Goal: Complete application form

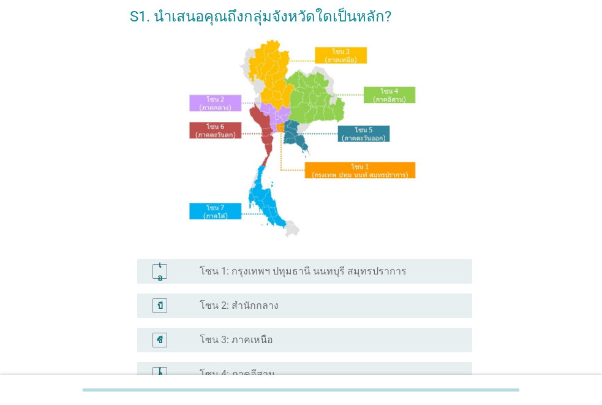
scroll to position [123, 0]
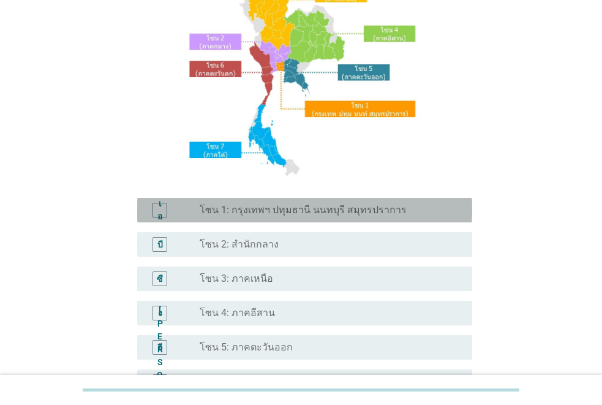
click at [255, 210] on font "โซน 1: กรุงเทพฯ ปทุมธานี นนทบุรี สมุทรปราการ" at bounding box center [303, 210] width 207 height 12
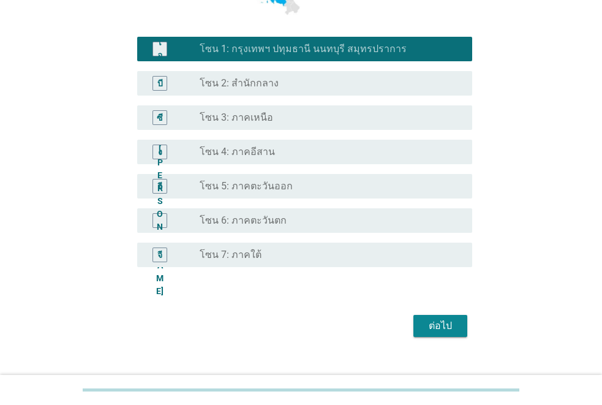
scroll to position [303, 0]
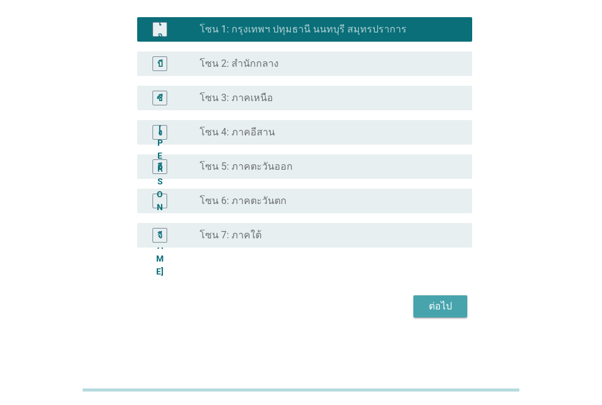
click at [444, 303] on font "ต่อไป" at bounding box center [440, 306] width 23 height 12
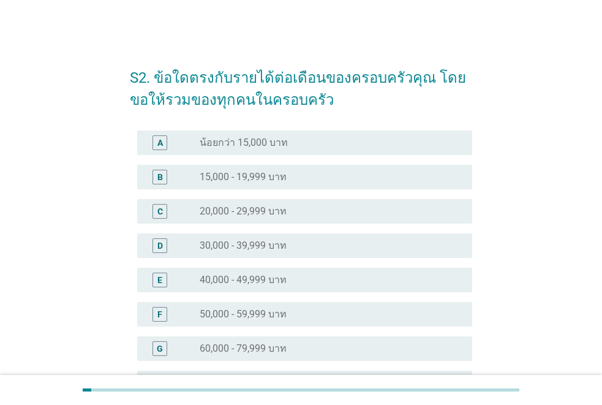
click at [530, 168] on div "S2. ข้อใดตรงกับรายได้ต่อเดือนของครอบครัวคุณ โดยขอให้รวมของทุกคนในครอบครัว A rad…" at bounding box center [300, 313] width 543 height 537
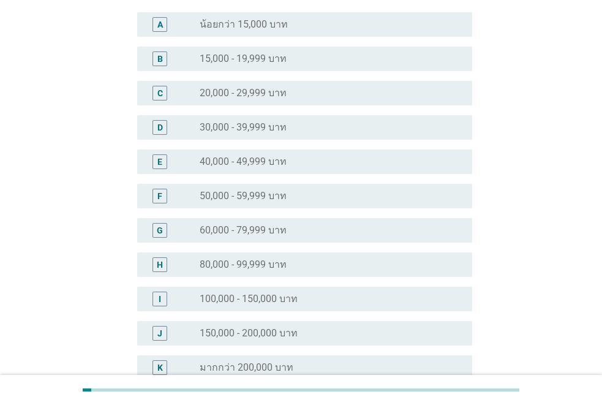
scroll to position [123, 0]
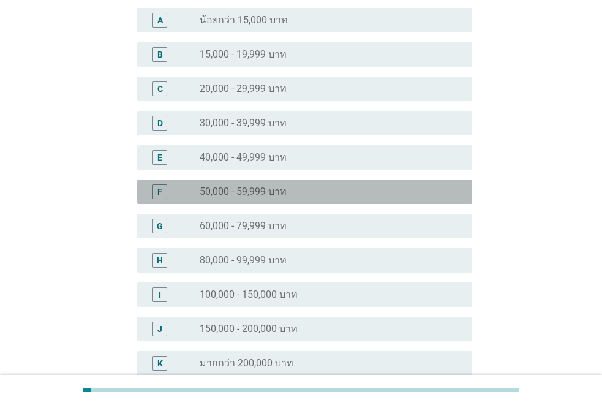
click at [228, 184] on div "radio_button_unchecked 50,000 - 59,999 บาท" at bounding box center [331, 191] width 263 height 15
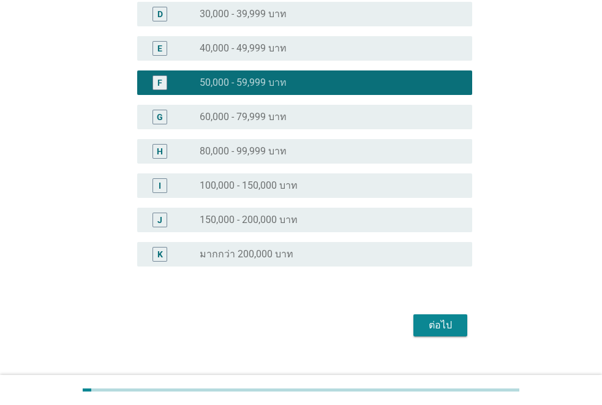
scroll to position [251, 0]
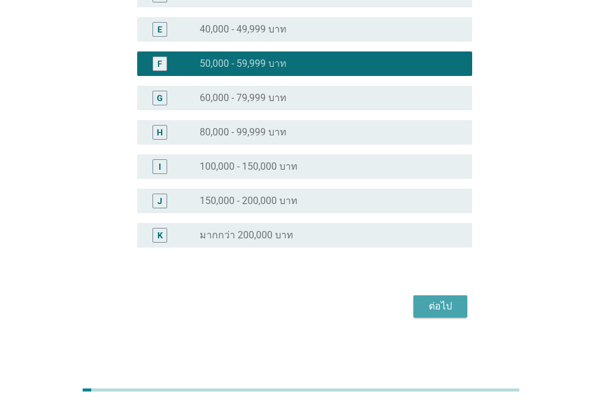
click at [444, 306] on div "ต่อไป" at bounding box center [440, 306] width 34 height 15
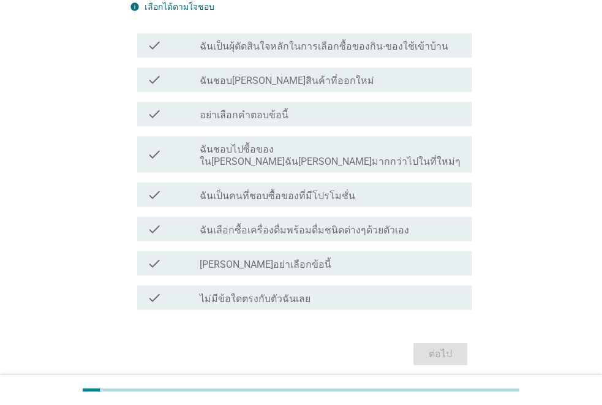
scroll to position [123, 0]
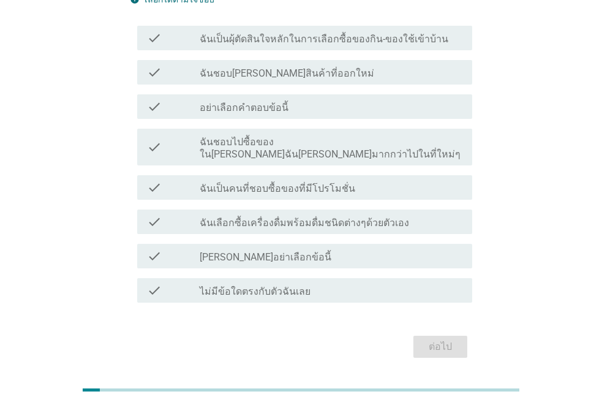
click at [319, 42] on label "ฉันเป็นผุ้ตัดสินใจหลักในการเลือกซื้อของกิน-ของใช้เข้าบ้าน" at bounding box center [324, 39] width 249 height 12
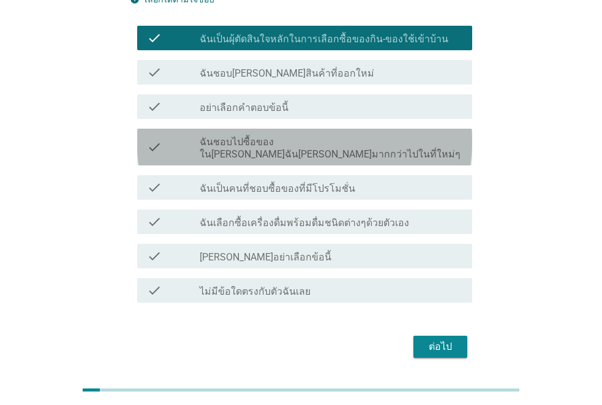
click at [382, 143] on label "ฉันชอบไปซื้อของใน[PERSON_NAME]ฉัน[PERSON_NAME]มากกว่าไปในที่ใหม่ๆ" at bounding box center [331, 148] width 263 height 25
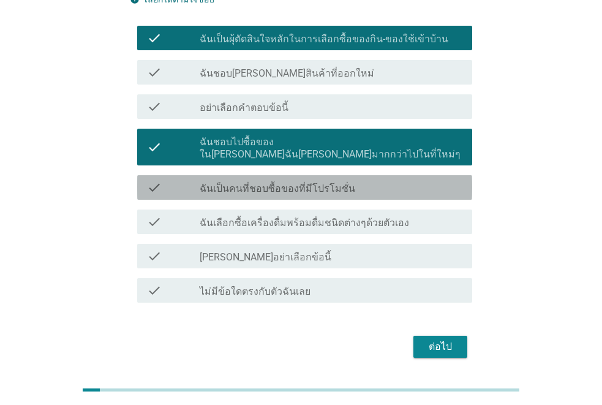
click at [331, 183] on label "ฉันเป็นคนที่ชอบซื้อของที่มีโปรโมชั่น" at bounding box center [278, 189] width 156 height 12
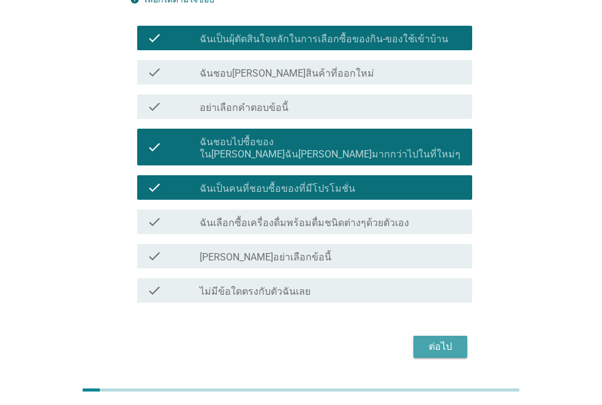
click at [456, 339] on div "ต่อไป" at bounding box center [440, 346] width 34 height 15
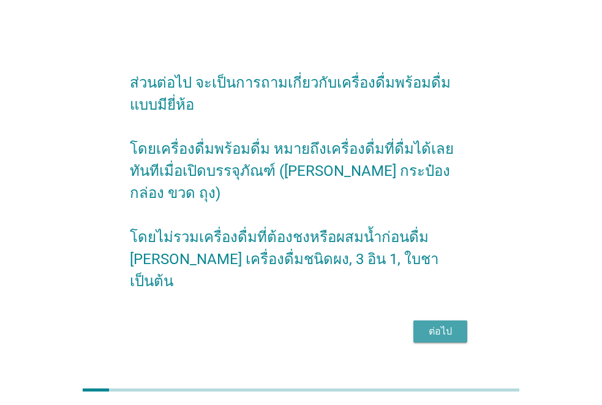
click at [435, 324] on div "ต่อไป" at bounding box center [440, 331] width 34 height 15
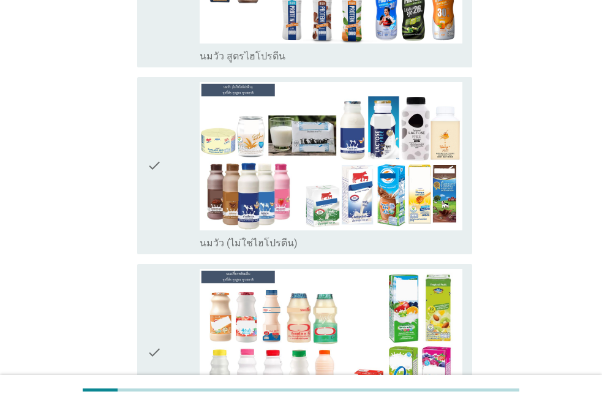
scroll to position [368, 0]
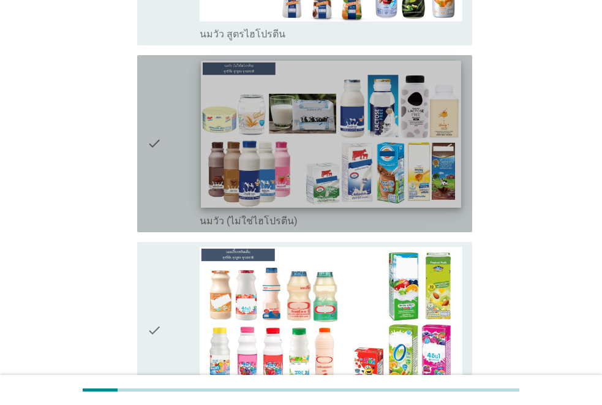
click at [268, 132] on img at bounding box center [331, 134] width 260 height 146
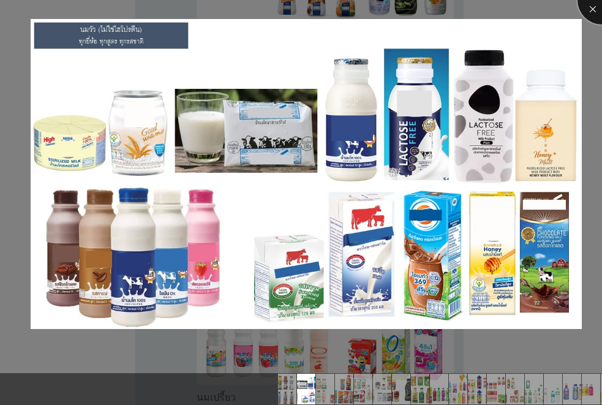
click at [594, 12] on div at bounding box center [602, -1] width 49 height 49
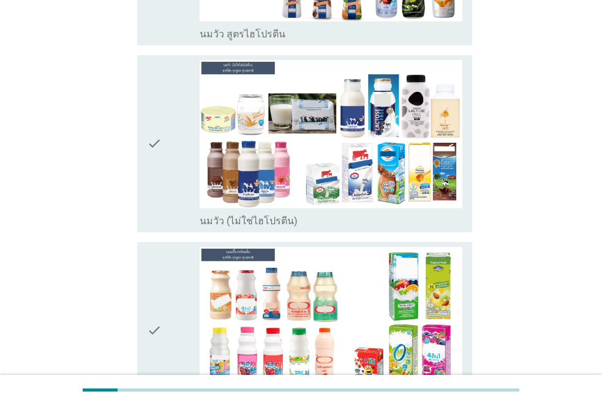
click at [157, 126] on icon "check" at bounding box center [154, 143] width 15 height 167
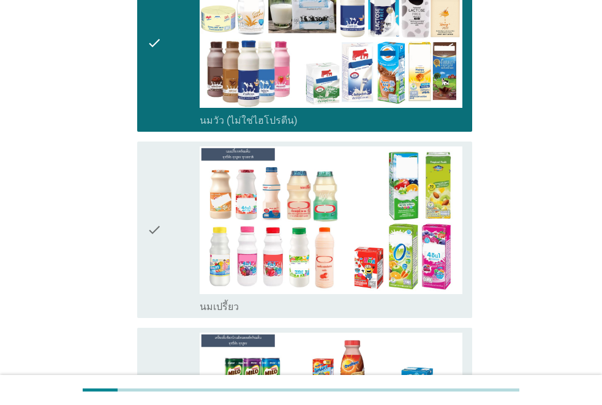
scroll to position [490, 0]
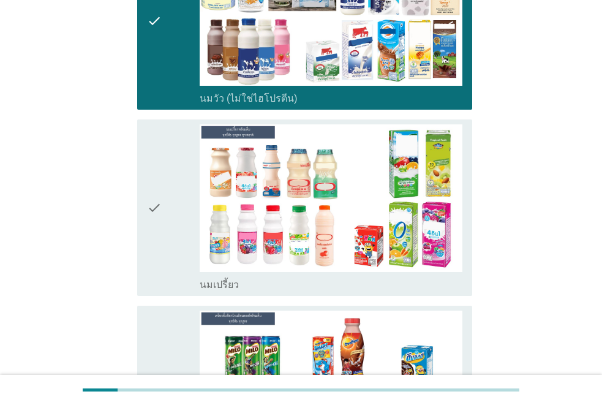
click at [154, 205] on icon "check" at bounding box center [154, 207] width 15 height 167
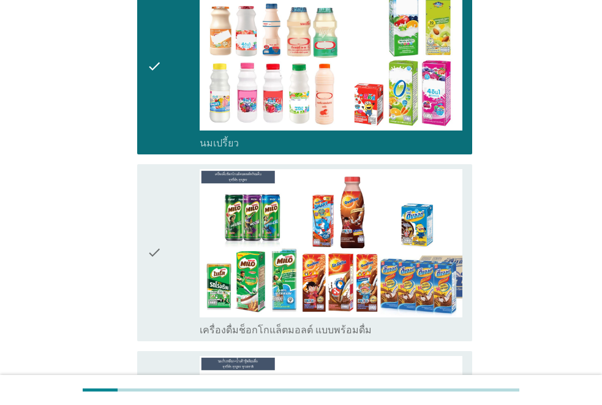
scroll to position [674, 0]
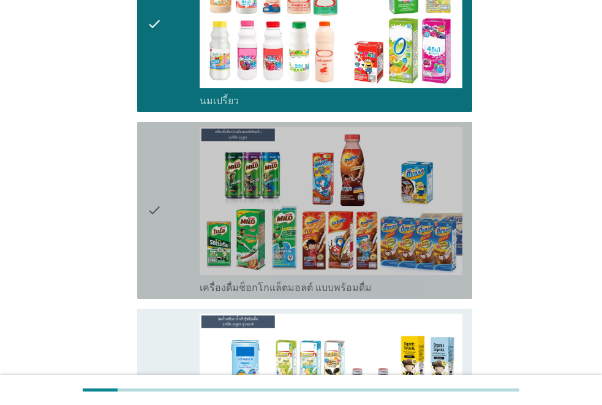
click at [160, 192] on icon "check" at bounding box center [154, 210] width 15 height 167
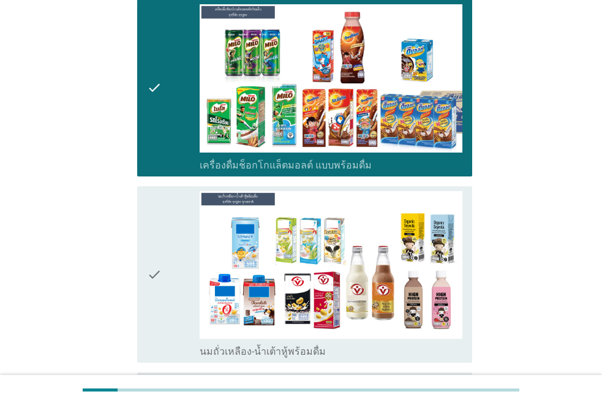
scroll to position [858, 0]
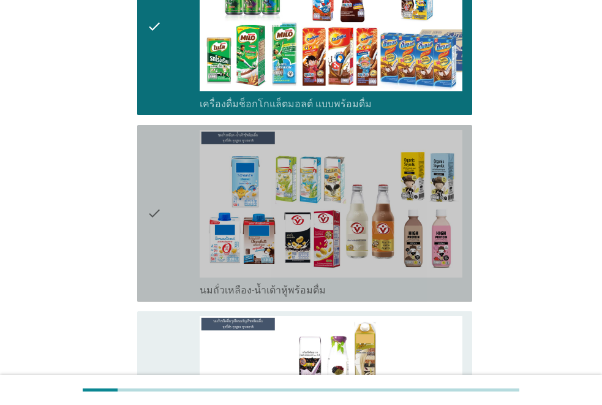
click at [161, 204] on icon "check" at bounding box center [154, 213] width 15 height 167
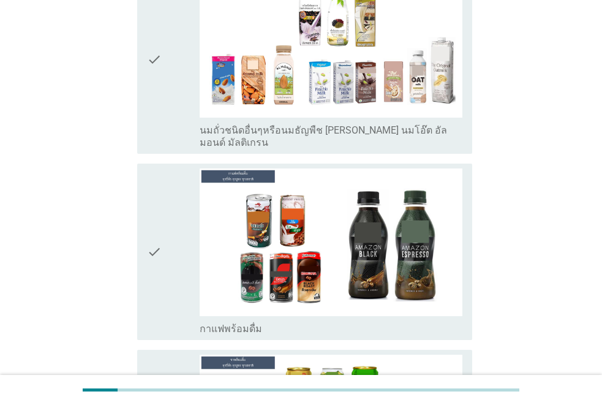
scroll to position [1225, 0]
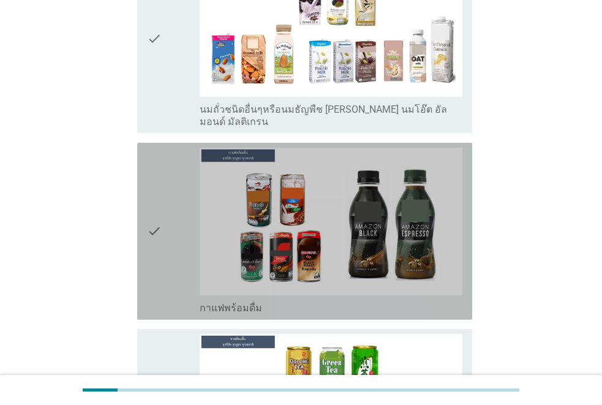
click at [162, 215] on div "check" at bounding box center [173, 231] width 53 height 167
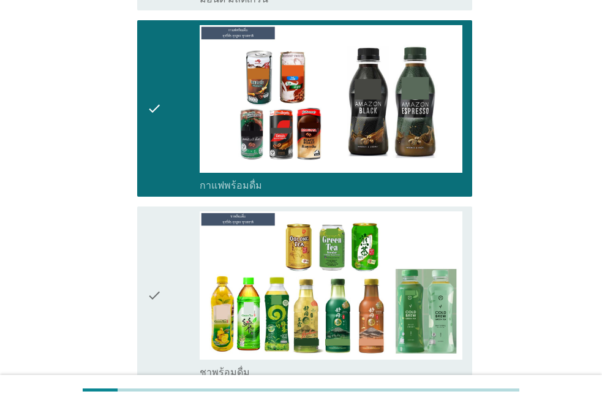
scroll to position [1409, 0]
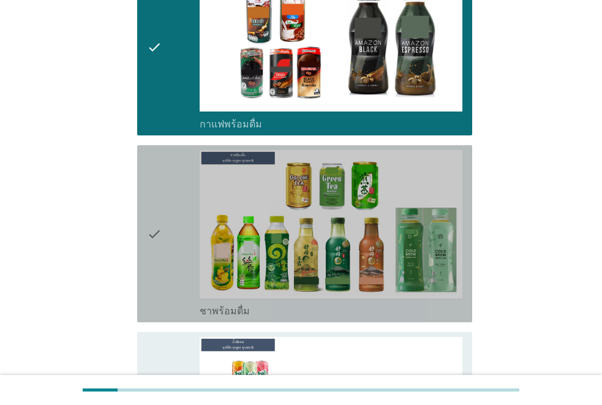
click at [161, 214] on icon "check" at bounding box center [154, 233] width 15 height 167
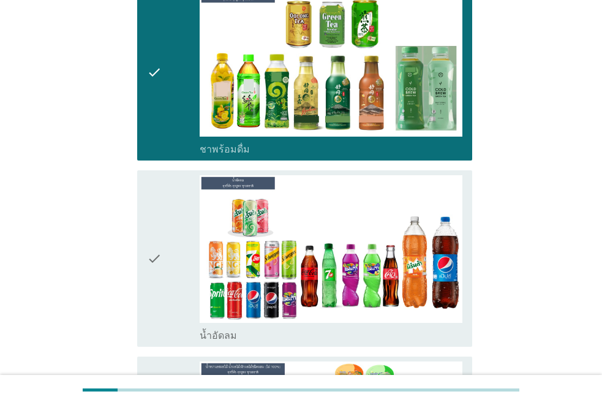
scroll to position [1593, 0]
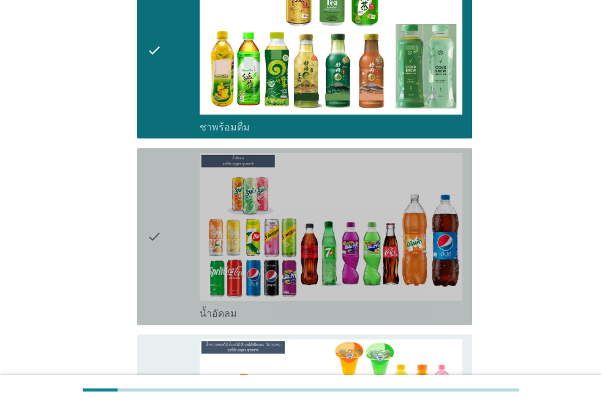
click at [161, 214] on icon "check" at bounding box center [154, 236] width 15 height 167
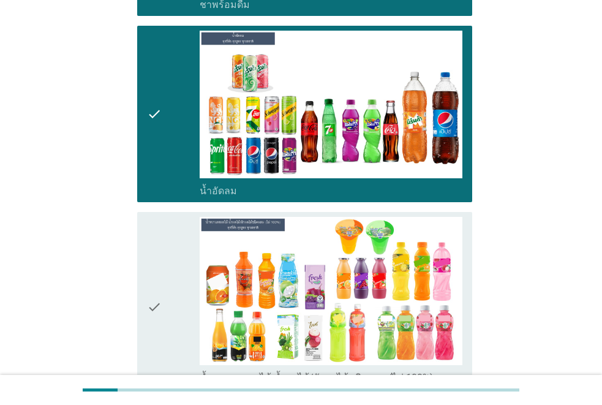
scroll to position [1776, 0]
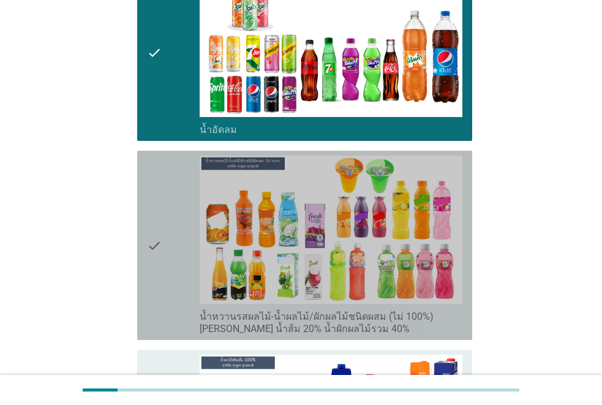
click at [159, 240] on icon "check" at bounding box center [154, 245] width 15 height 179
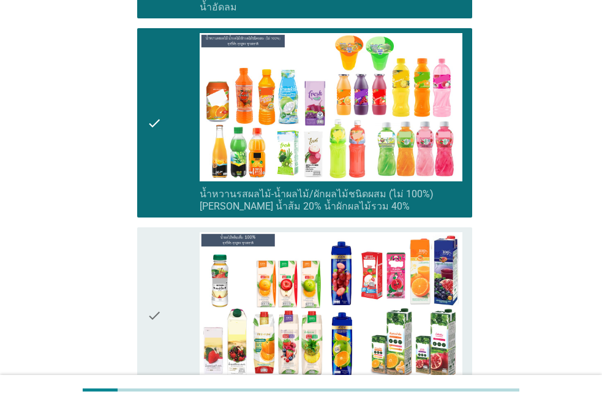
scroll to position [1960, 0]
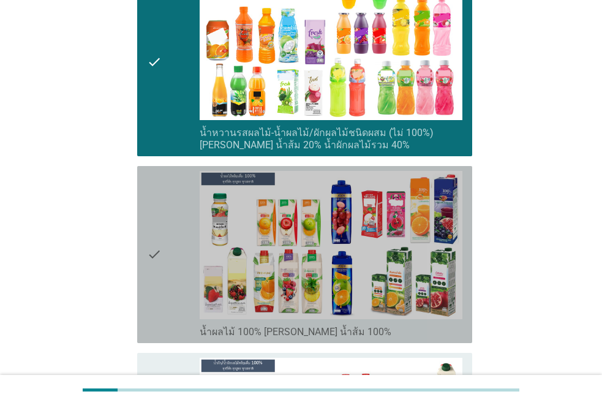
click at [159, 240] on icon "check" at bounding box center [154, 254] width 15 height 167
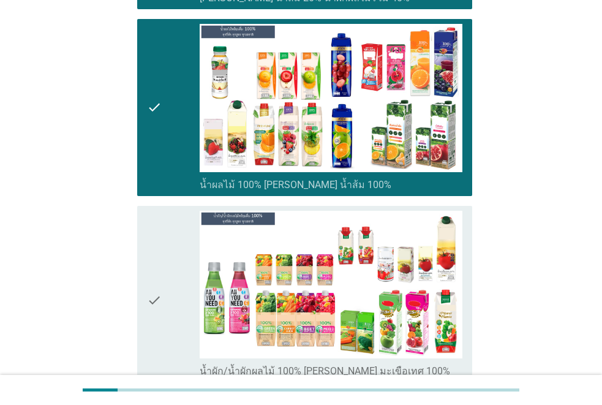
scroll to position [2144, 0]
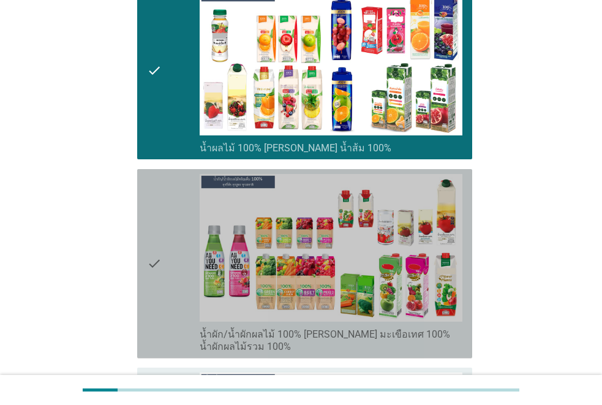
click at [160, 252] on icon "check" at bounding box center [154, 263] width 15 height 179
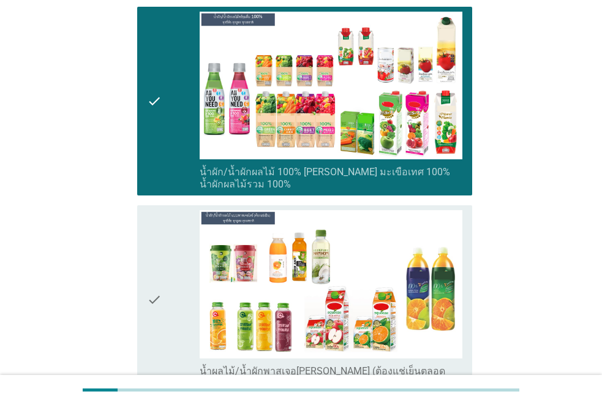
scroll to position [2328, 0]
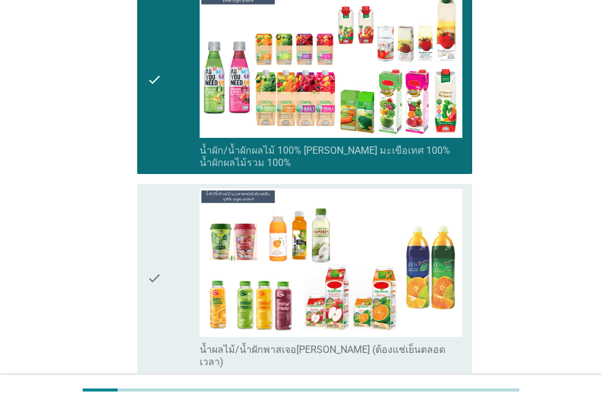
click at [160, 252] on icon "check" at bounding box center [154, 278] width 15 height 179
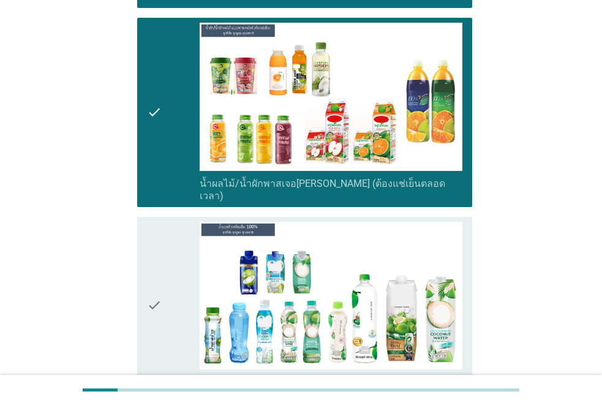
scroll to position [2512, 0]
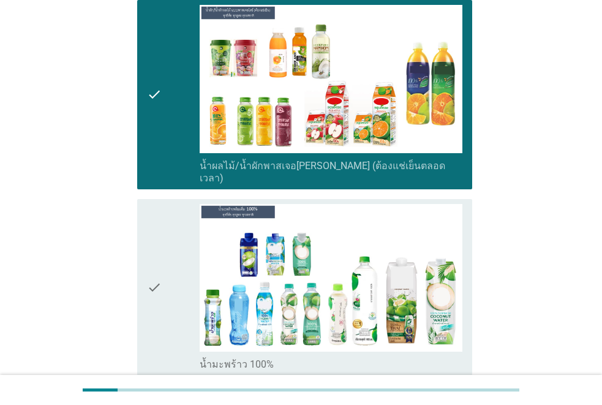
click at [160, 252] on icon "check" at bounding box center [154, 287] width 15 height 167
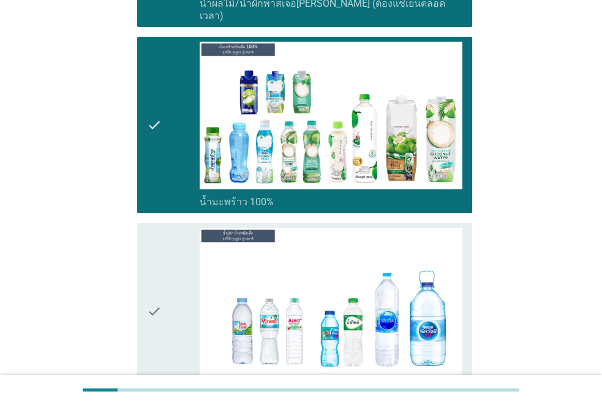
scroll to position [2695, 0]
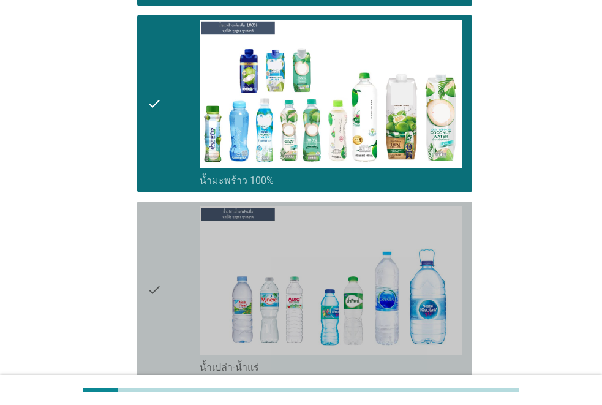
click at [160, 252] on icon "check" at bounding box center [154, 289] width 15 height 167
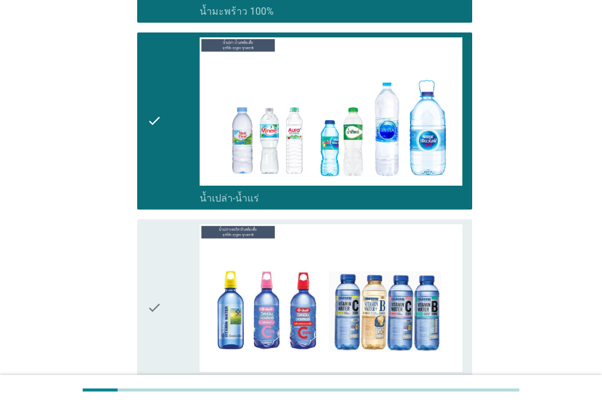
scroll to position [2879, 0]
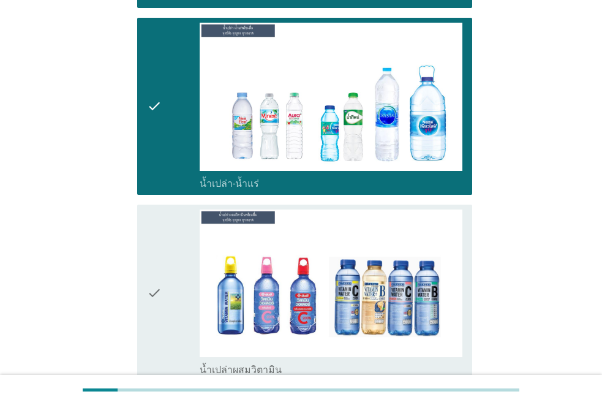
click at [160, 252] on icon "check" at bounding box center [154, 292] width 15 height 167
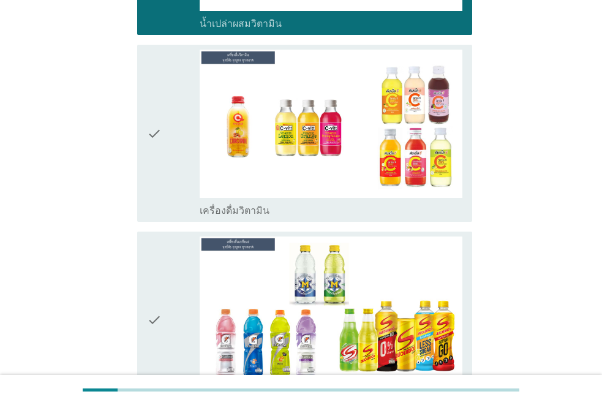
scroll to position [3247, 0]
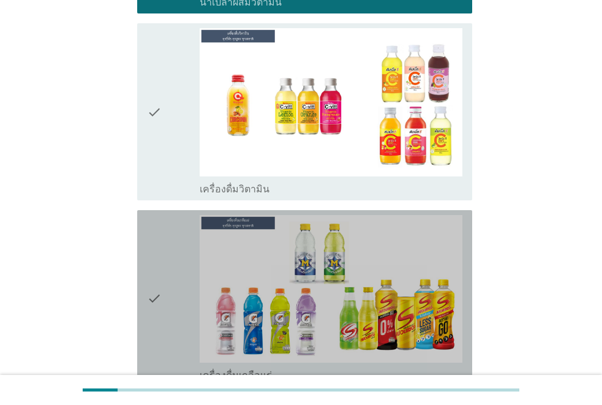
click at [159, 252] on icon "check" at bounding box center [154, 298] width 15 height 167
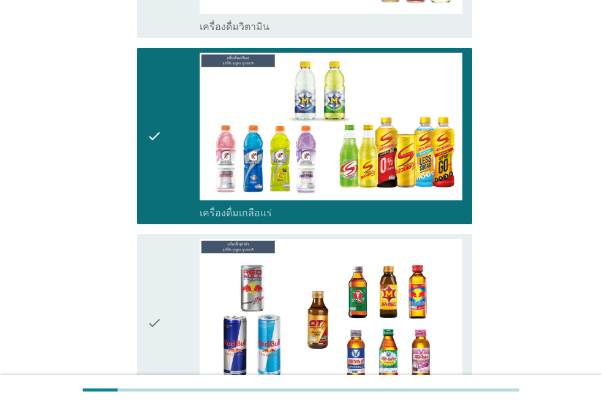
scroll to position [3430, 0]
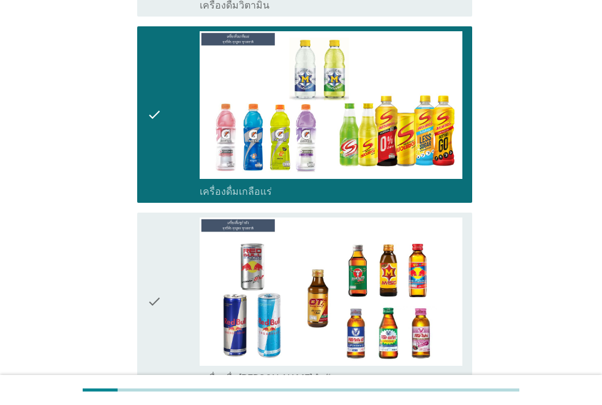
click at [158, 251] on icon "check" at bounding box center [154, 300] width 15 height 167
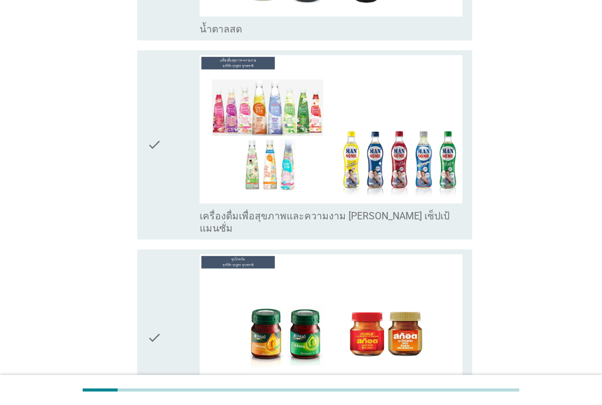
scroll to position [4165, 0]
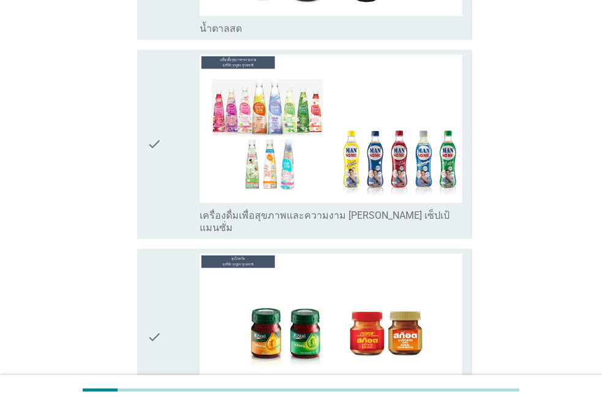
click at [159, 254] on icon "check" at bounding box center [154, 337] width 15 height 167
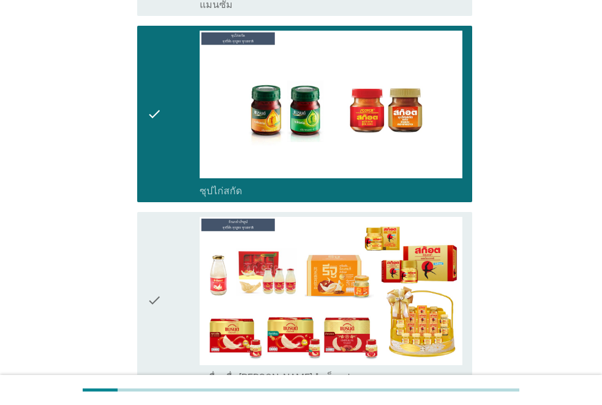
scroll to position [4411, 0]
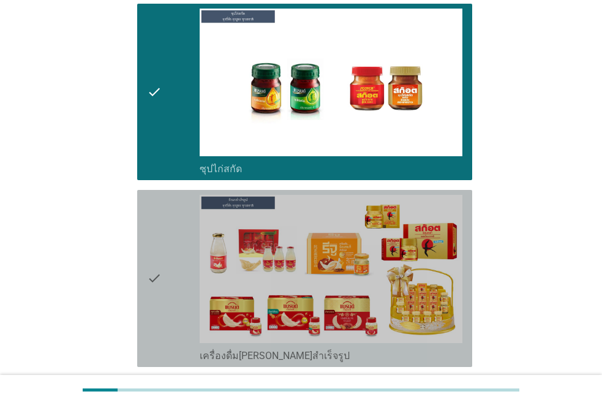
click at [159, 249] on icon "check" at bounding box center [154, 278] width 15 height 167
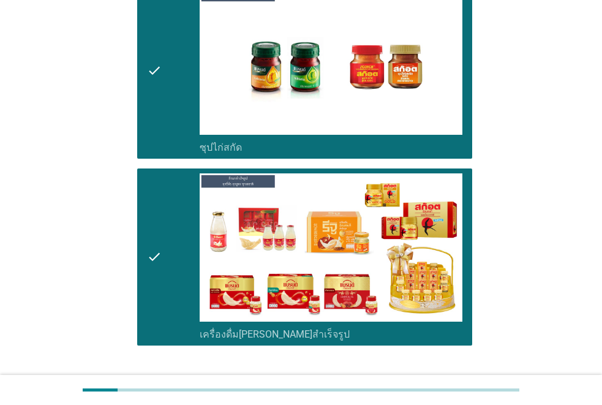
scroll to position [4444, 0]
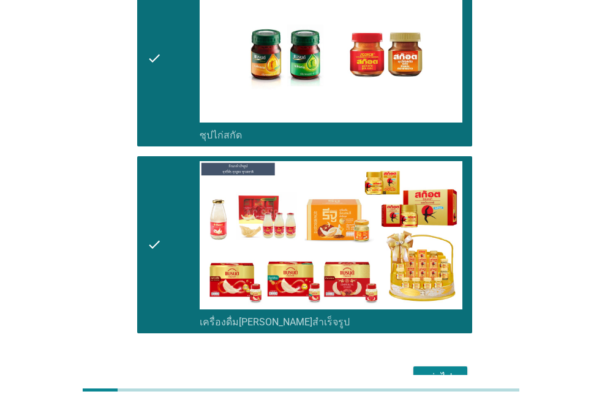
click at [434, 370] on div "ต่อไป" at bounding box center [440, 377] width 34 height 15
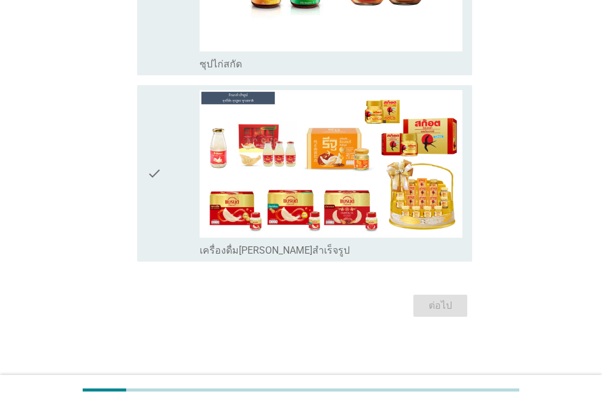
scroll to position [0, 0]
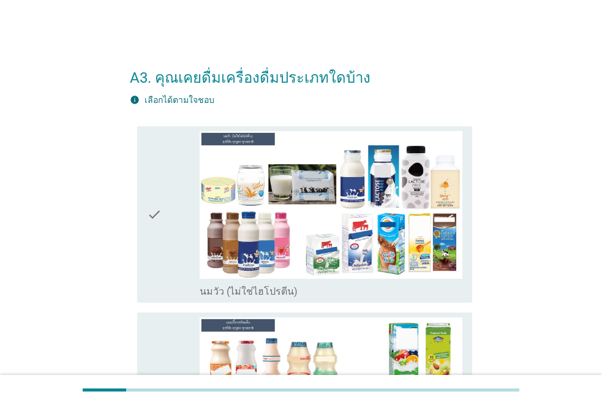
click at [159, 213] on icon "check" at bounding box center [154, 214] width 15 height 167
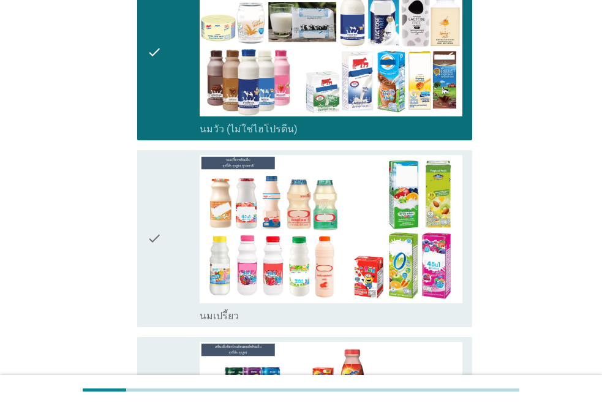
scroll to position [184, 0]
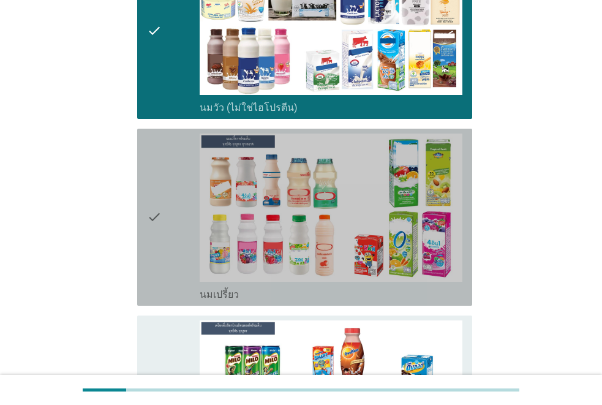
click at [159, 217] on icon "check" at bounding box center [154, 217] width 15 height 167
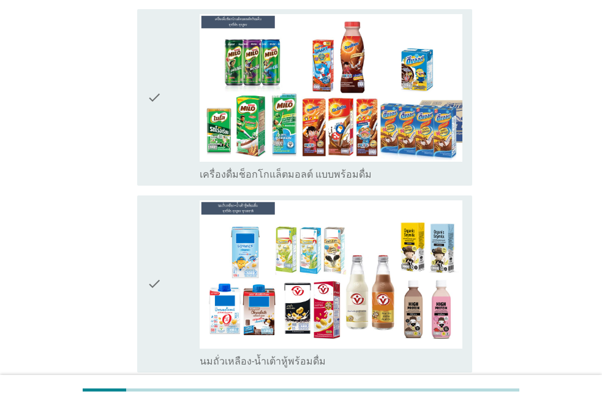
scroll to position [551, 0]
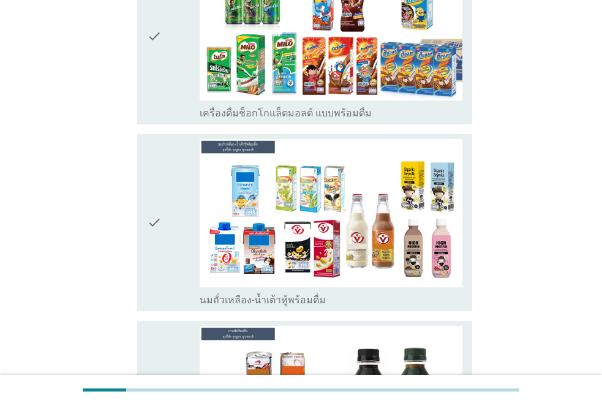
click at [156, 223] on icon "check" at bounding box center [154, 222] width 15 height 167
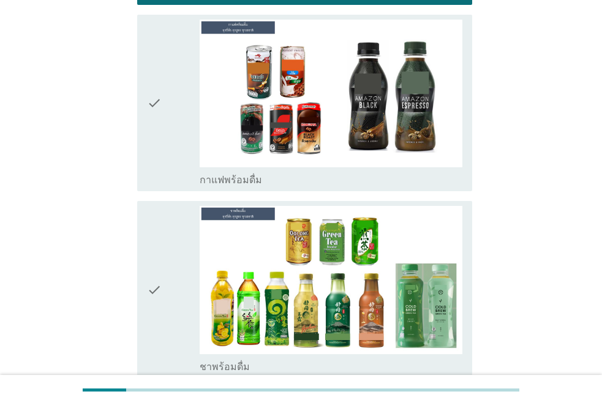
scroll to position [919, 0]
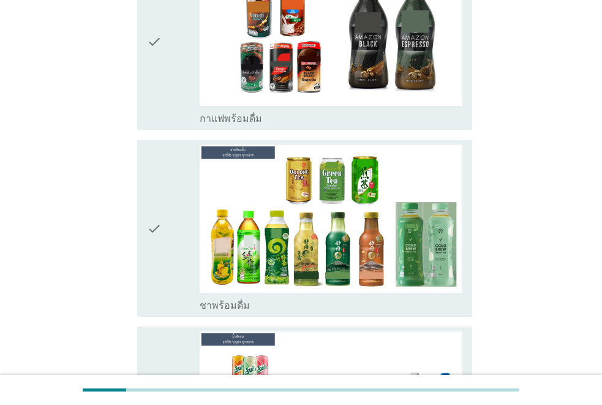
click at [156, 221] on icon "check" at bounding box center [154, 228] width 15 height 167
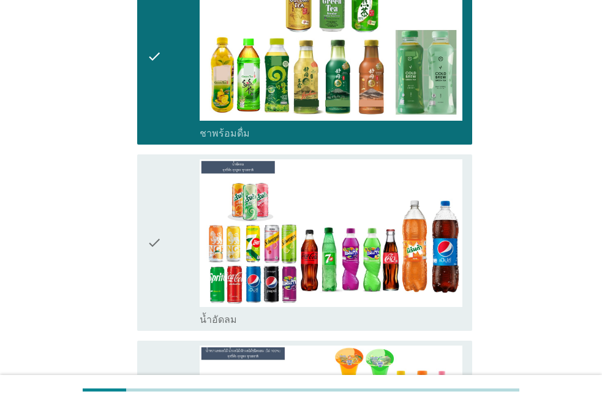
scroll to position [1103, 0]
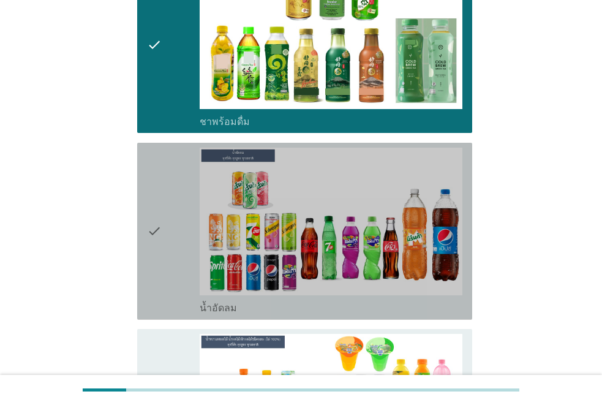
click at [156, 220] on icon "check" at bounding box center [154, 231] width 15 height 167
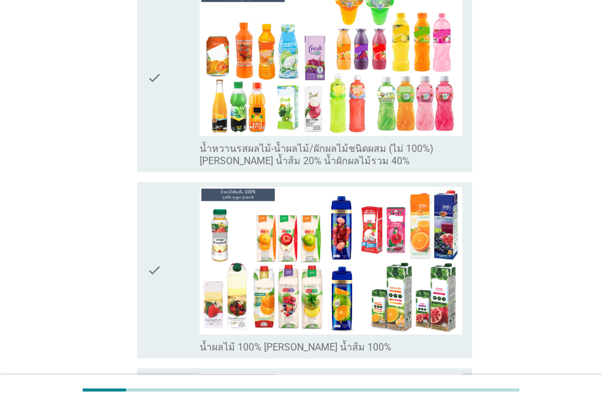
scroll to position [1470, 0]
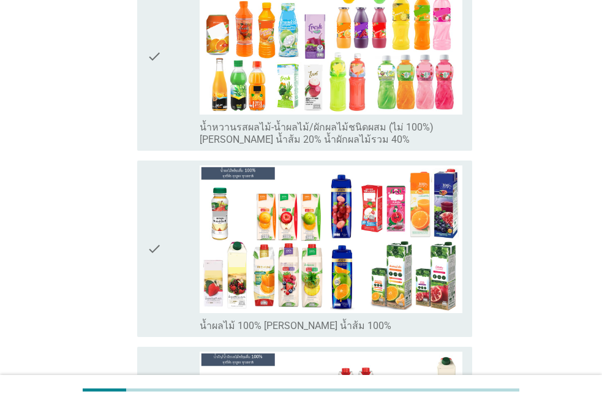
click at [155, 221] on icon "check" at bounding box center [154, 248] width 15 height 167
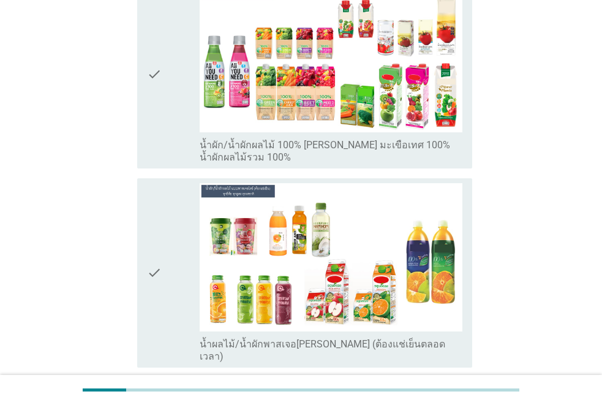
scroll to position [1899, 0]
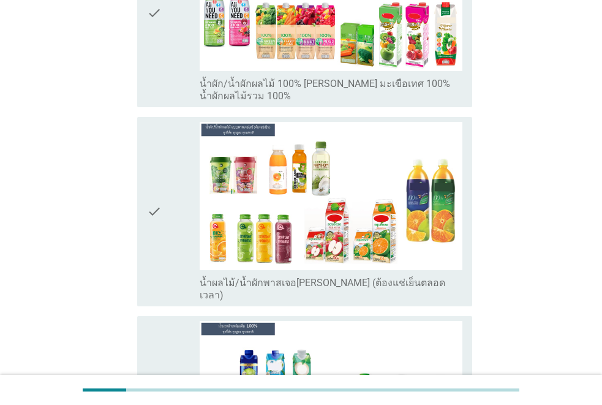
click at [152, 216] on icon "check" at bounding box center [154, 211] width 15 height 179
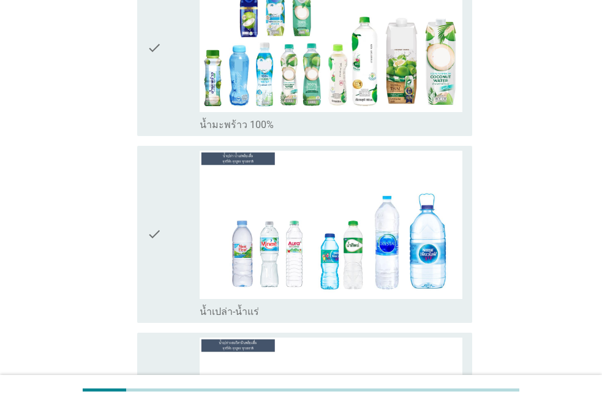
scroll to position [2267, 0]
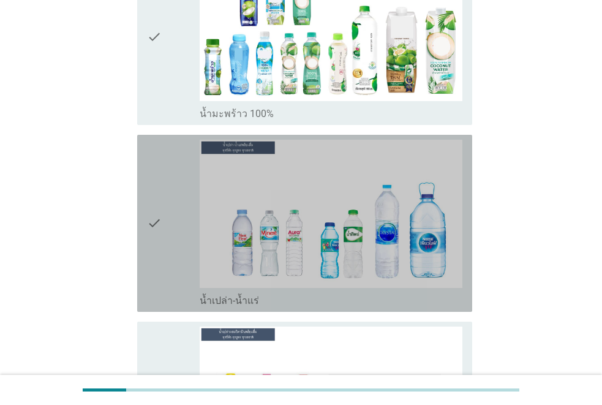
click at [161, 235] on icon "check" at bounding box center [154, 223] width 15 height 167
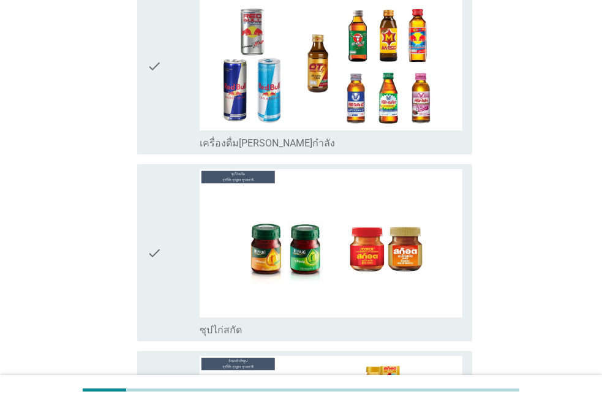
scroll to position [3002, 0]
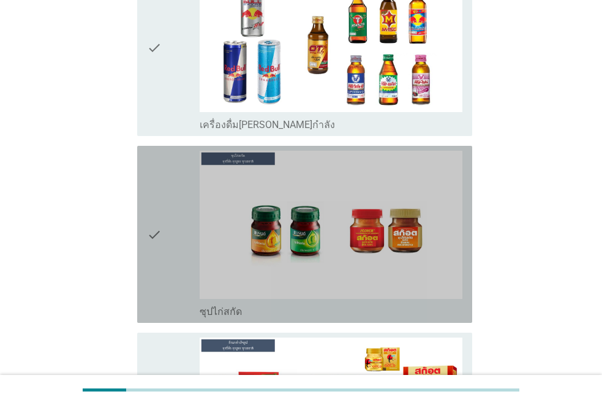
click at [160, 235] on icon "check" at bounding box center [154, 234] width 15 height 167
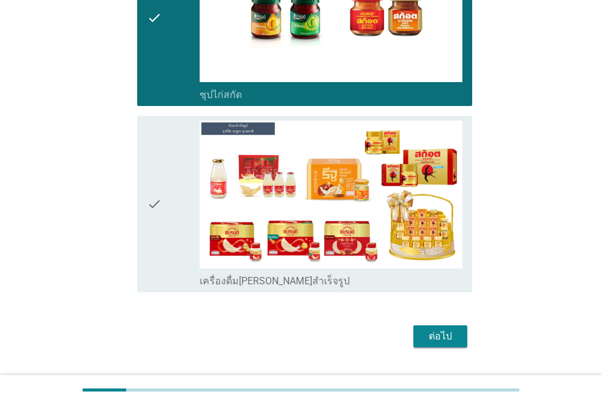
scroll to position [3237, 0]
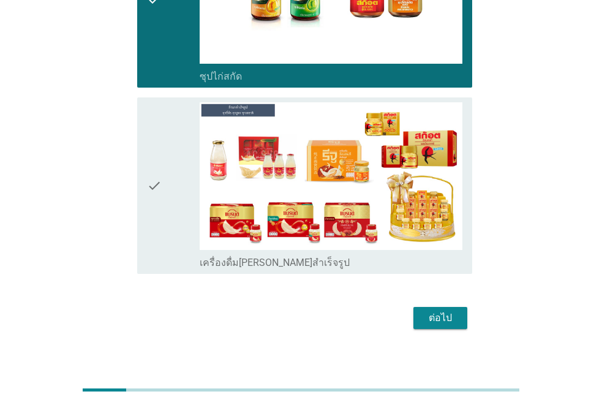
click at [157, 205] on icon "check" at bounding box center [154, 185] width 15 height 167
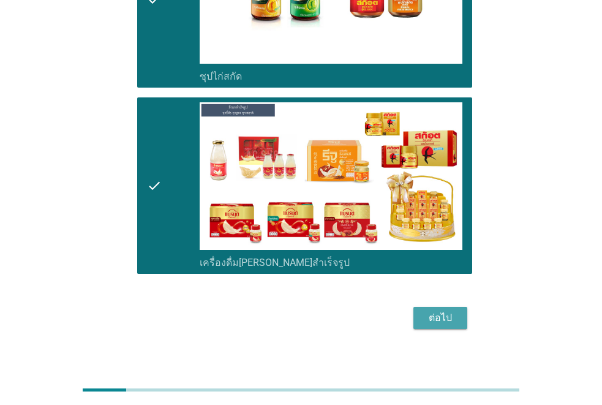
click at [432, 311] on div "ต่อไป" at bounding box center [440, 318] width 34 height 15
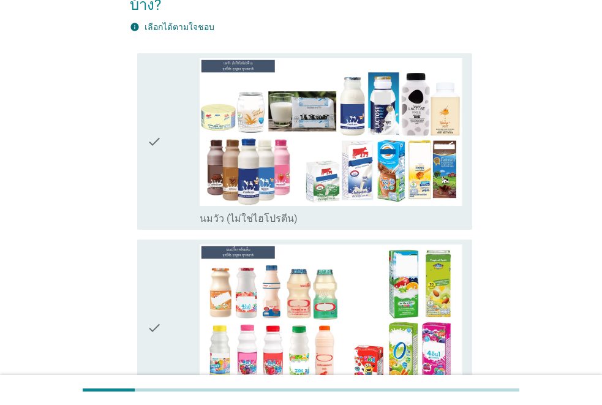
scroll to position [123, 0]
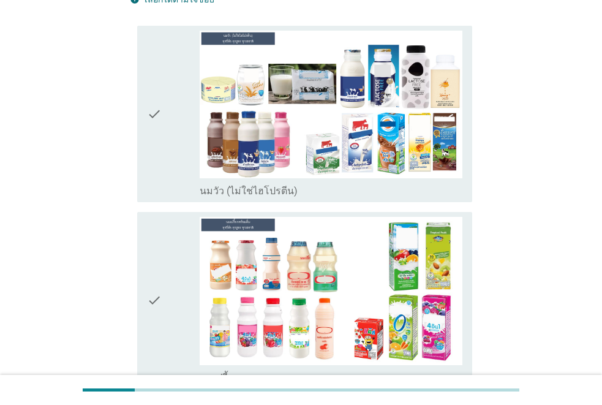
click at [159, 130] on icon "check" at bounding box center [154, 114] width 15 height 167
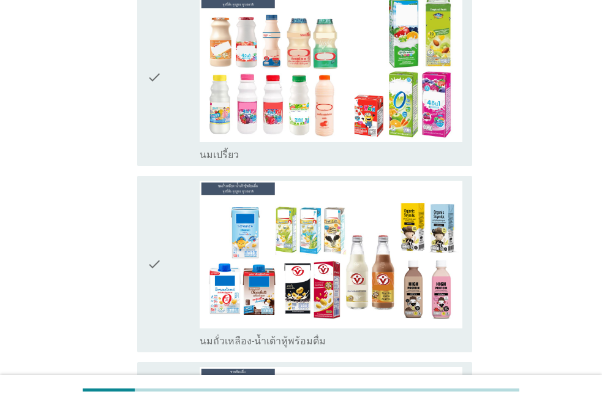
scroll to position [368, 0]
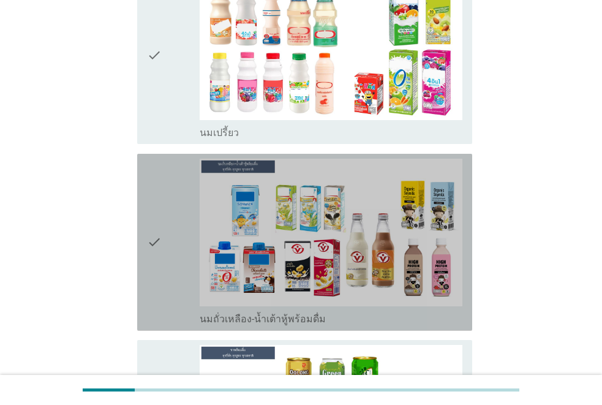
click at [163, 211] on div "check" at bounding box center [173, 242] width 53 height 167
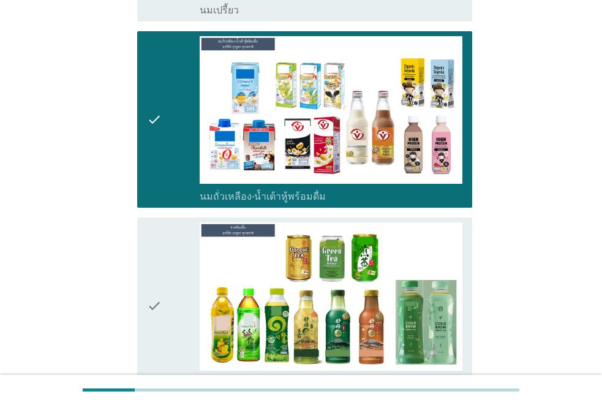
scroll to position [551, 0]
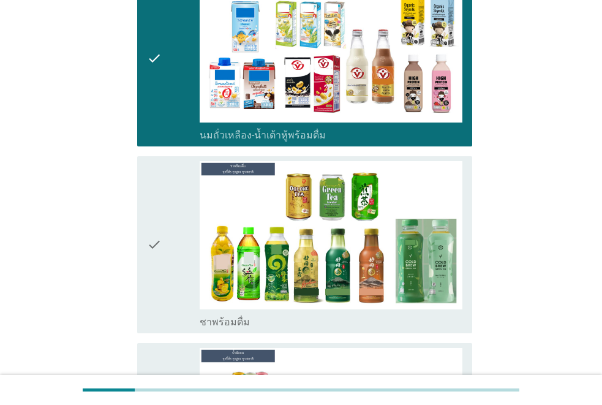
click at [160, 225] on icon "check" at bounding box center [154, 244] width 15 height 167
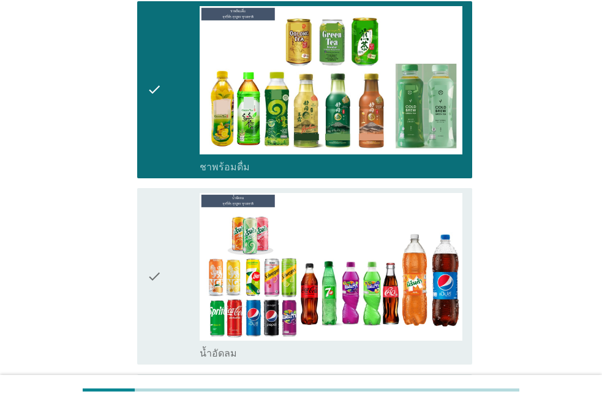
scroll to position [735, 0]
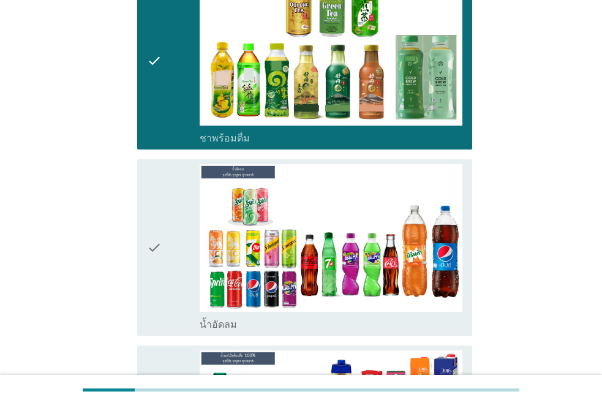
click at [159, 225] on icon "check" at bounding box center [154, 247] width 15 height 167
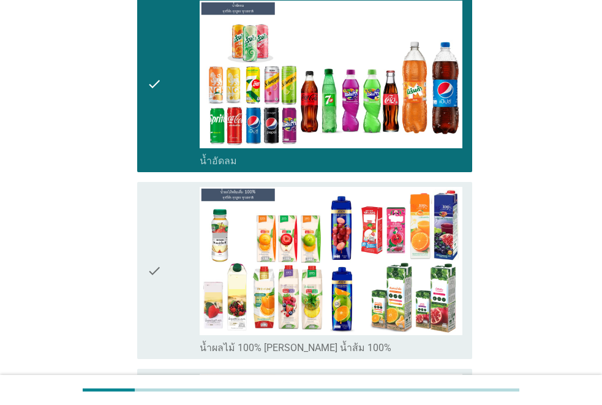
scroll to position [919, 0]
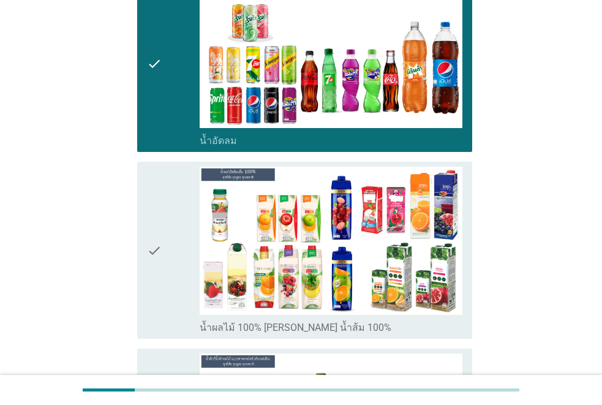
click at [159, 224] on icon "check" at bounding box center [154, 250] width 15 height 167
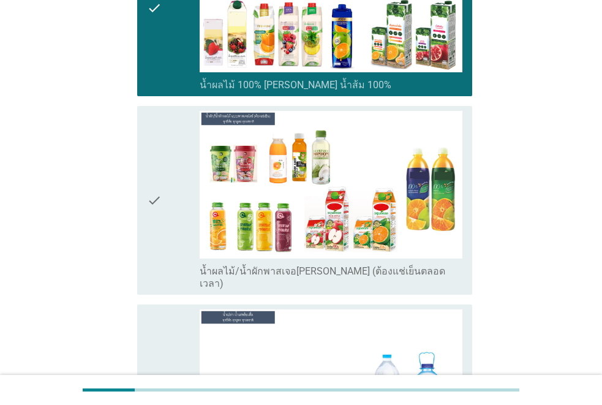
scroll to position [1164, 0]
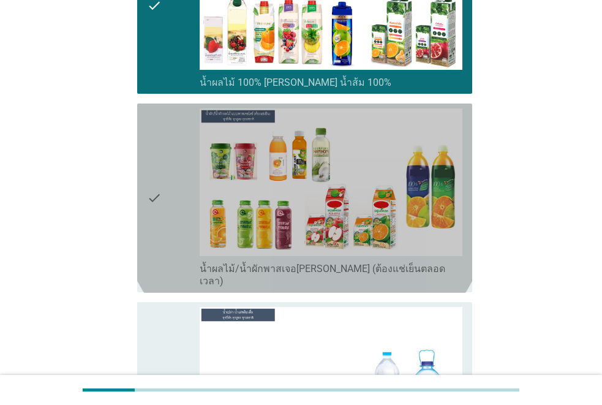
click at [159, 224] on icon "check" at bounding box center [154, 197] width 15 height 179
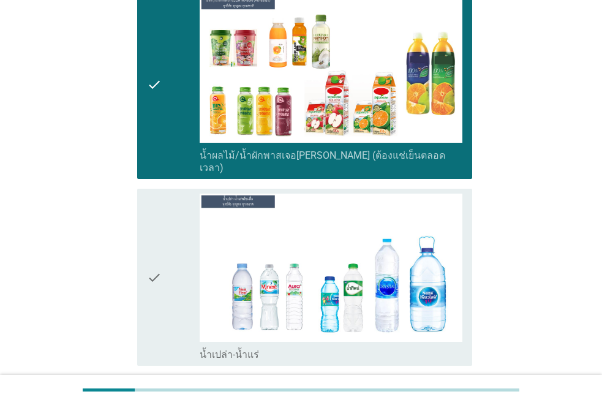
scroll to position [1286, 0]
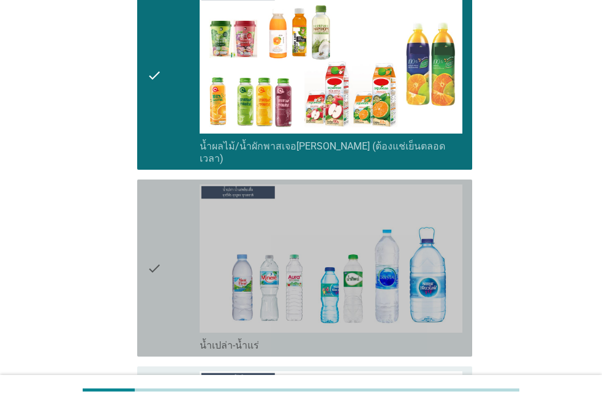
click at [162, 235] on div "check" at bounding box center [173, 267] width 53 height 167
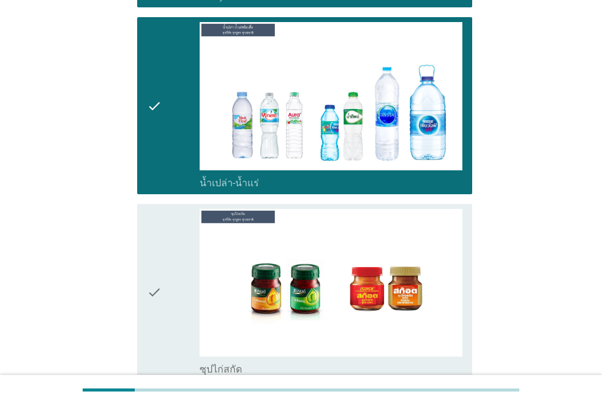
scroll to position [1470, 0]
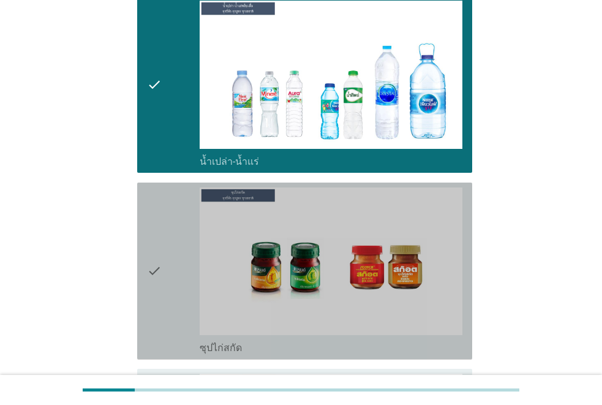
click at [161, 234] on icon "check" at bounding box center [154, 270] width 15 height 167
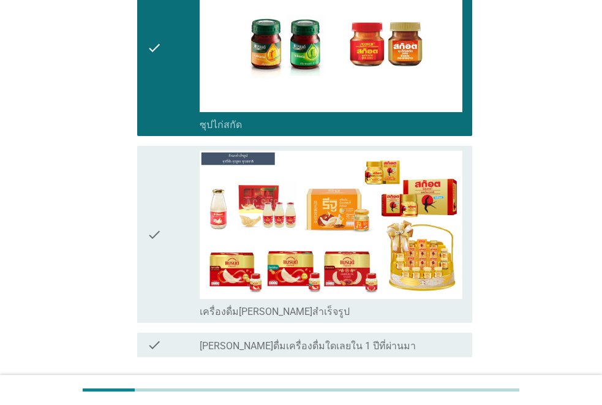
scroll to position [1715, 0]
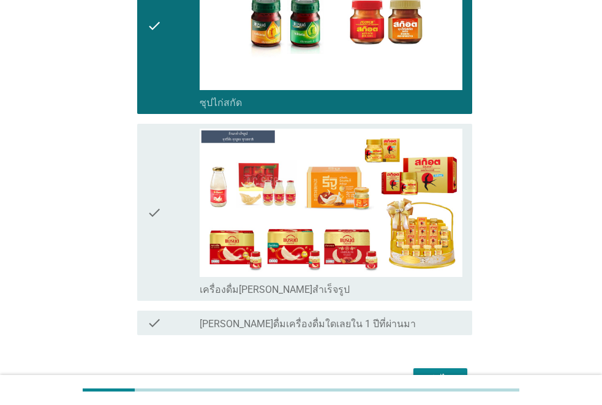
click at [160, 221] on icon "check" at bounding box center [154, 212] width 15 height 167
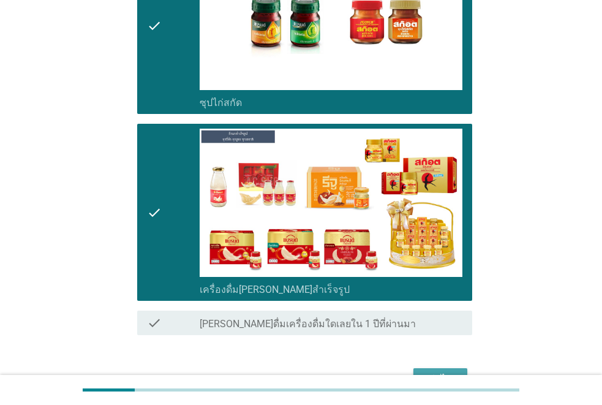
click at [442, 372] on div "ต่อไป" at bounding box center [440, 379] width 34 height 15
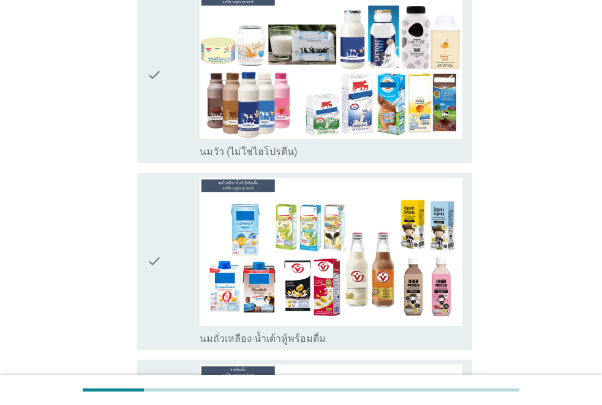
scroll to position [184, 0]
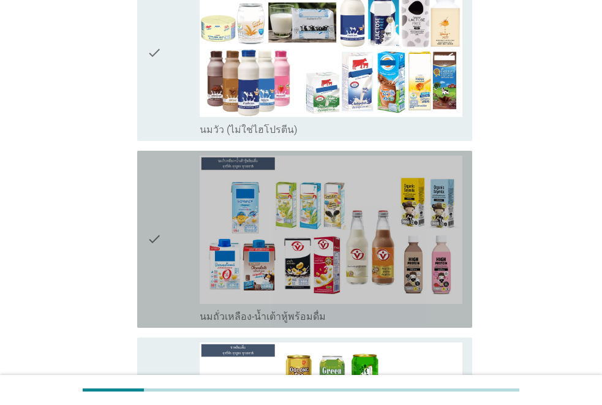
click at [167, 189] on div "check" at bounding box center [173, 239] width 53 height 167
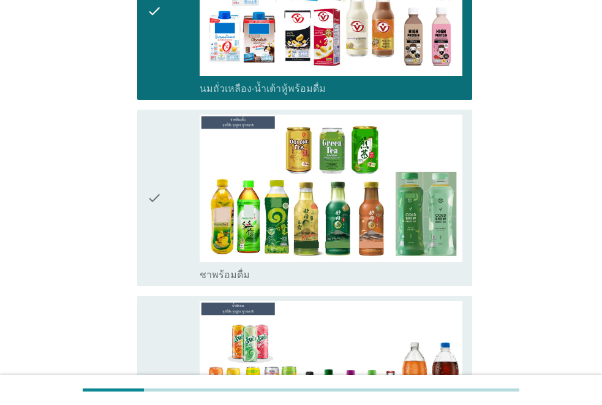
scroll to position [429, 0]
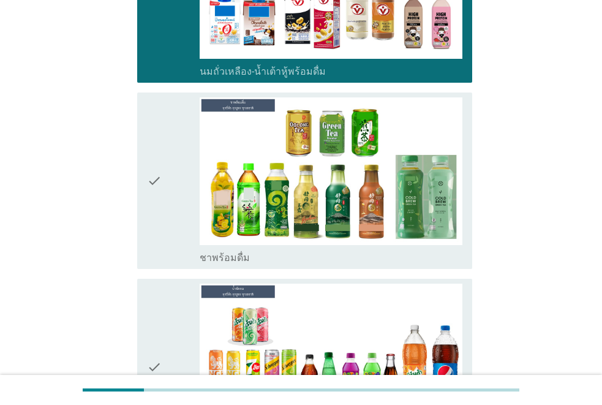
click at [165, 181] on div "check" at bounding box center [173, 180] width 53 height 167
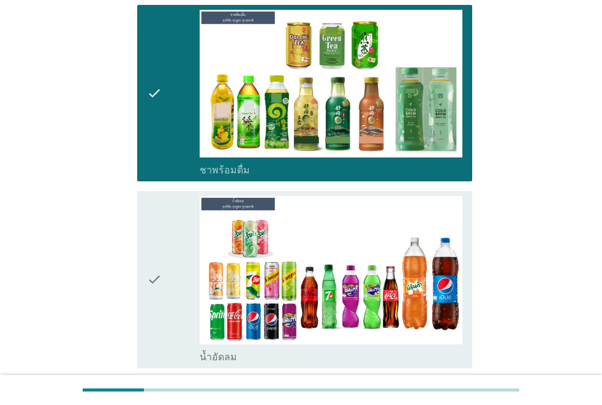
scroll to position [551, 0]
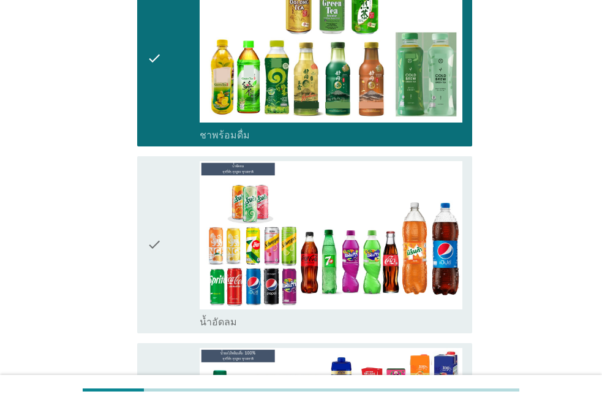
click at [163, 180] on div "check" at bounding box center [173, 244] width 53 height 167
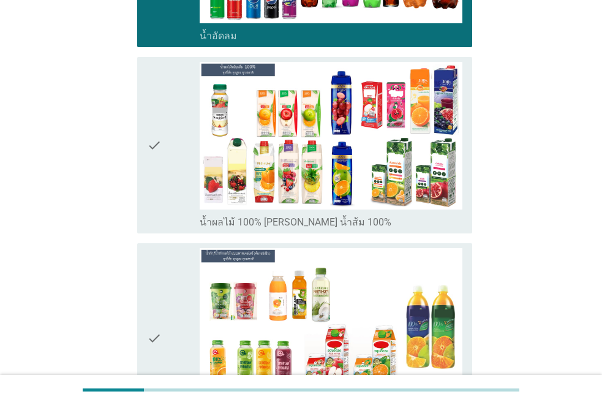
scroll to position [858, 0]
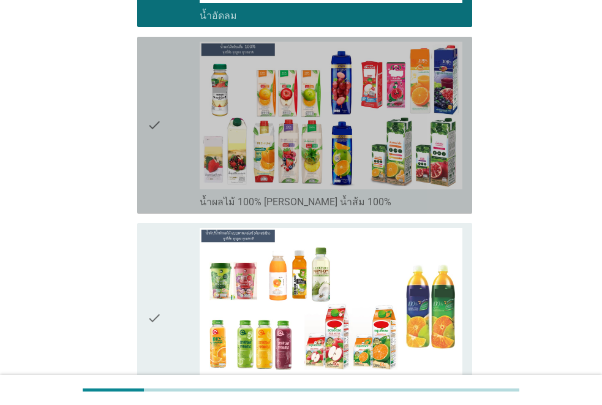
click at [160, 144] on icon "check" at bounding box center [154, 125] width 15 height 167
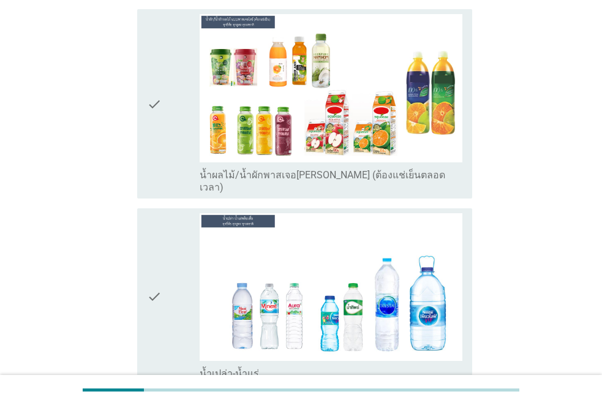
scroll to position [1103, 0]
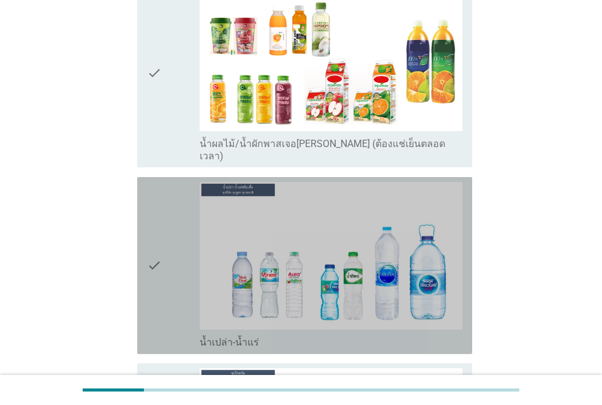
click at [159, 208] on icon "check" at bounding box center [154, 265] width 15 height 167
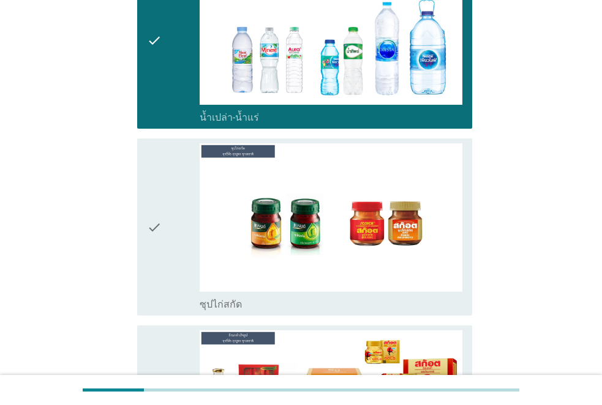
scroll to position [1348, 0]
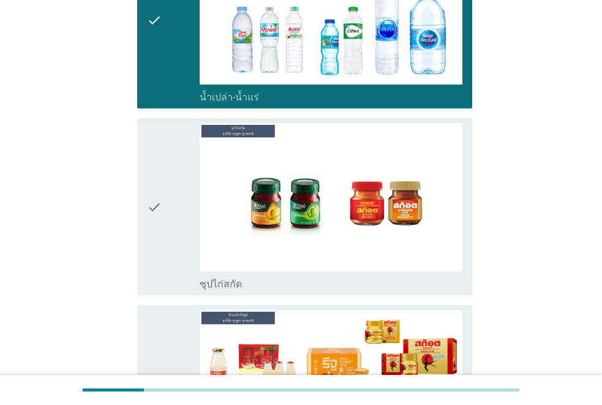
click at [162, 217] on div "check" at bounding box center [173, 206] width 53 height 167
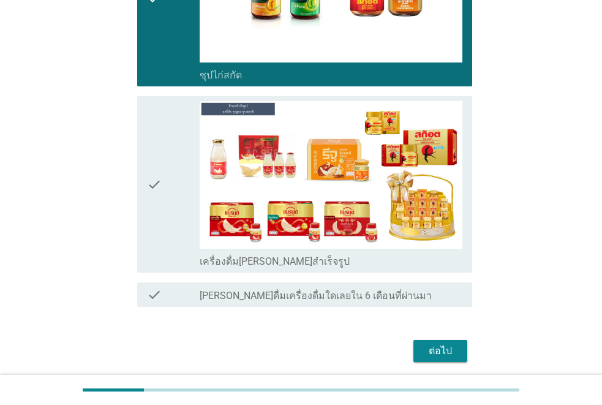
scroll to position [1568, 0]
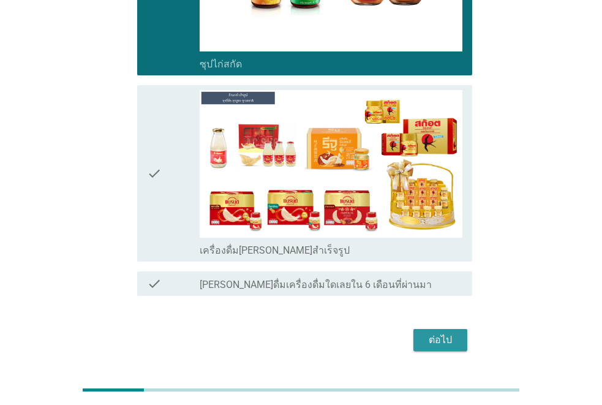
click at [456, 333] on div "ต่อไป" at bounding box center [440, 340] width 34 height 15
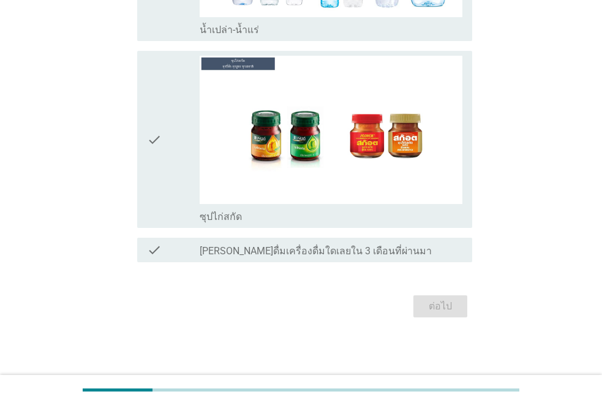
scroll to position [0, 0]
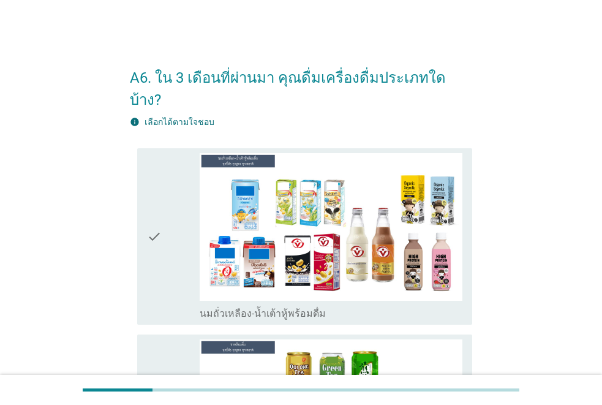
click at [175, 186] on div "check" at bounding box center [173, 236] width 53 height 167
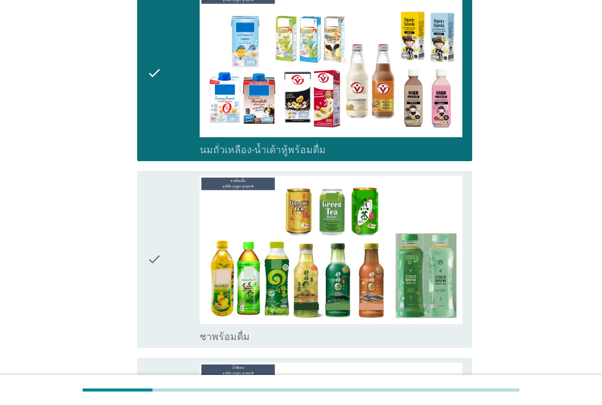
scroll to position [184, 0]
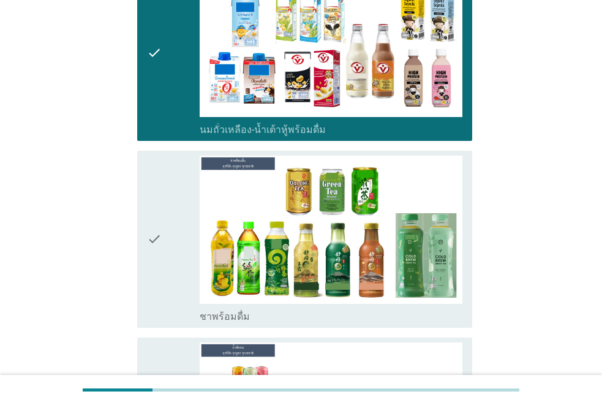
click at [169, 205] on div "check" at bounding box center [173, 239] width 53 height 167
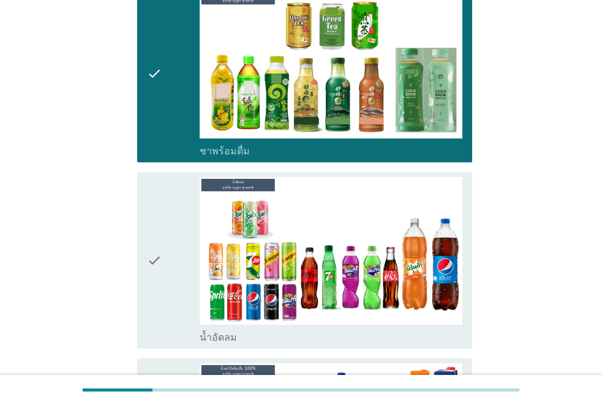
scroll to position [368, 0]
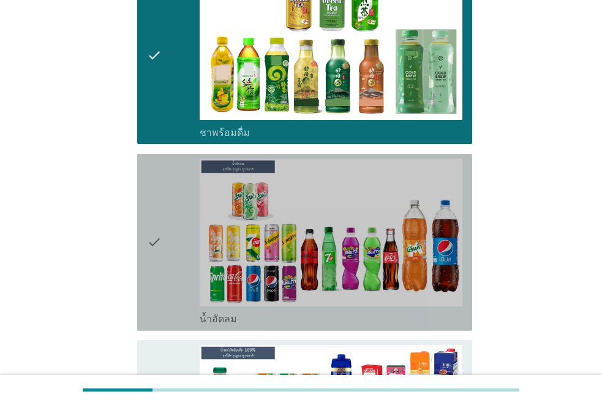
click at [160, 217] on icon "check" at bounding box center [154, 242] width 15 height 167
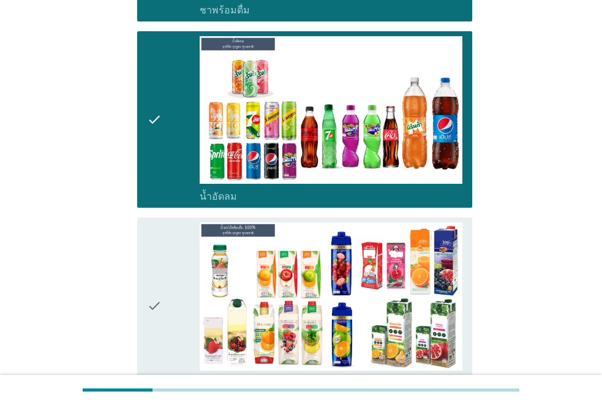
scroll to position [551, 0]
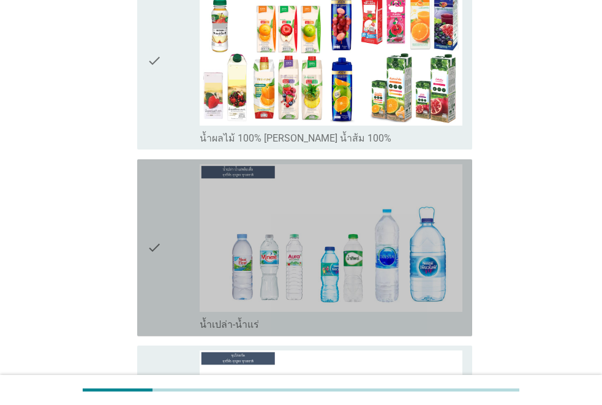
click at [160, 214] on icon "check" at bounding box center [154, 247] width 15 height 167
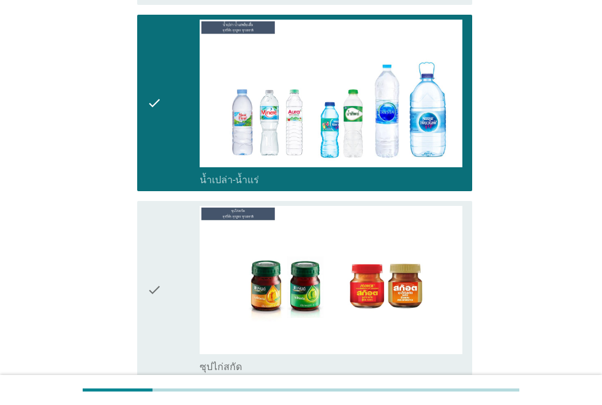
scroll to position [919, 0]
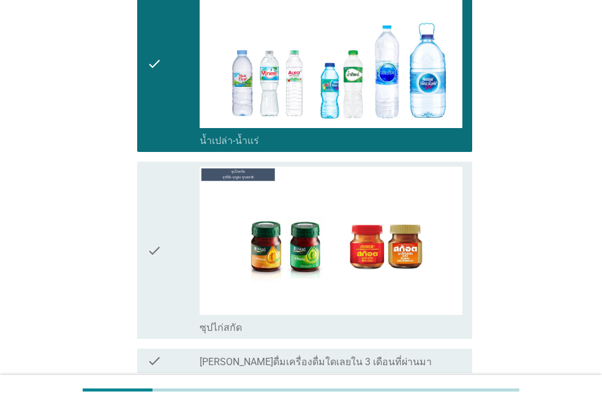
click at [160, 214] on icon "check" at bounding box center [154, 250] width 15 height 167
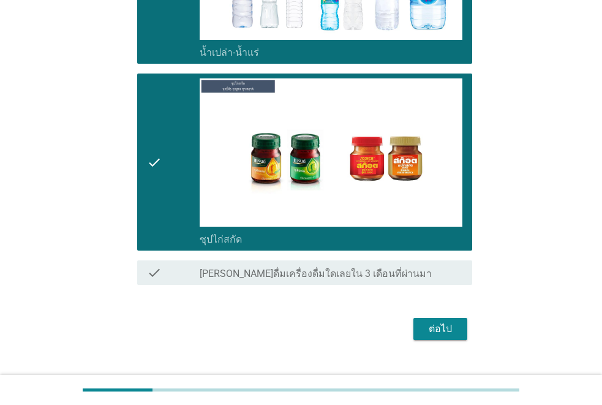
scroll to position [1008, 0]
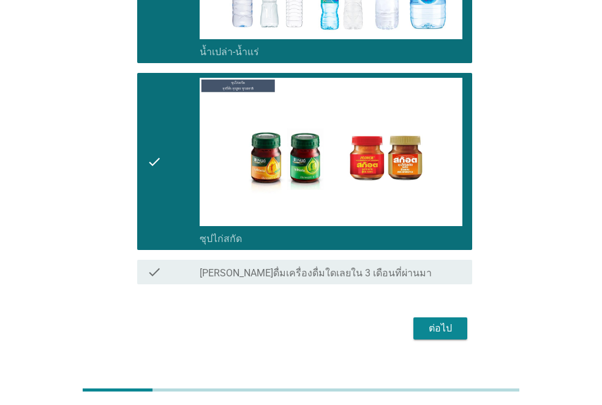
click at [450, 321] on div "ต่อไป" at bounding box center [440, 328] width 34 height 15
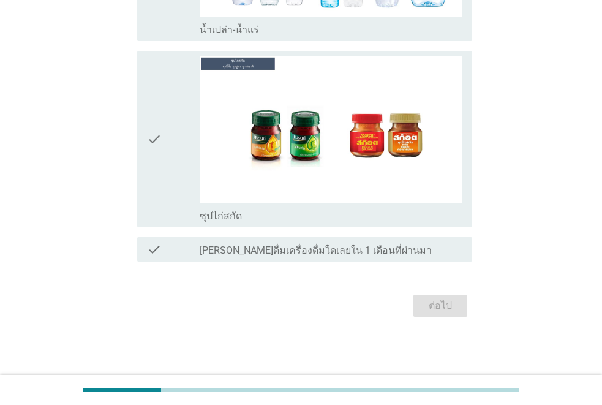
scroll to position [0, 0]
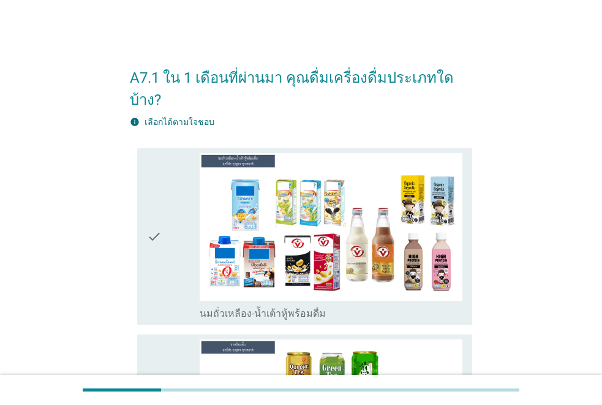
click at [162, 214] on div "check" at bounding box center [173, 236] width 53 height 167
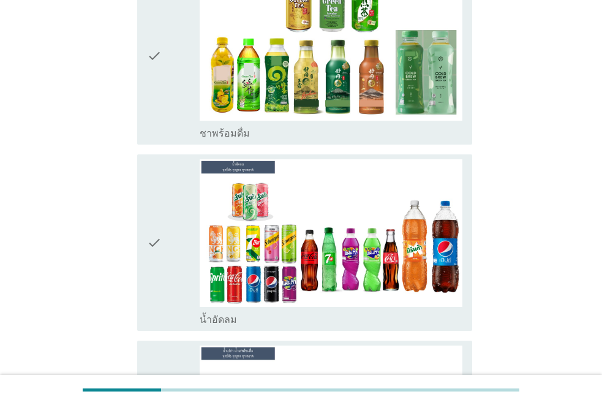
scroll to position [368, 0]
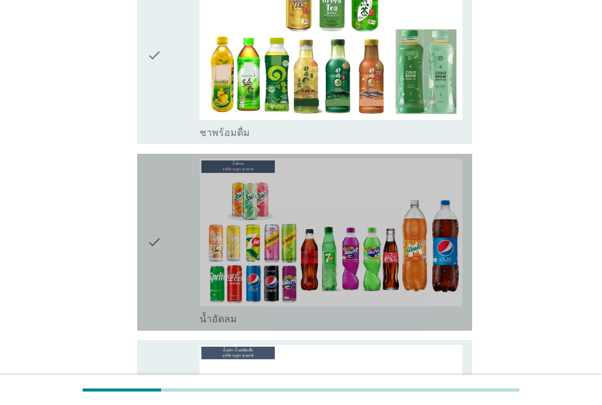
click at [157, 228] on icon "check" at bounding box center [154, 242] width 15 height 167
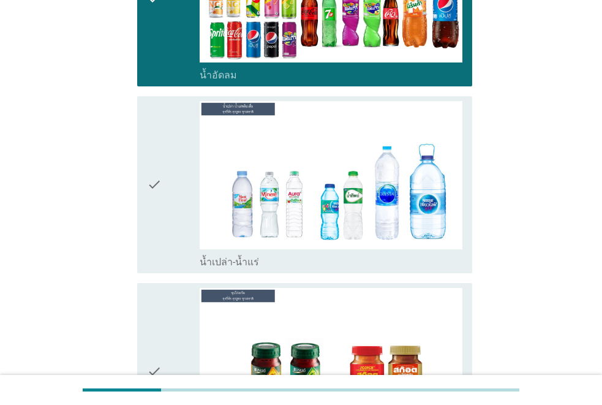
scroll to position [613, 0]
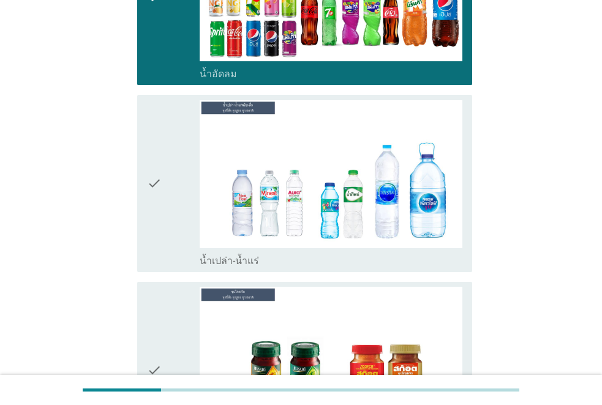
click at [156, 190] on icon "check" at bounding box center [154, 183] width 15 height 167
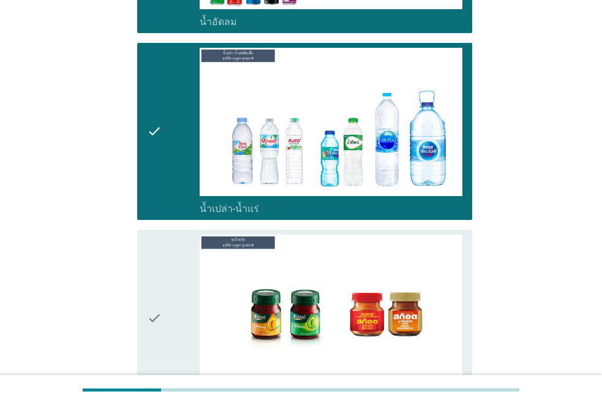
scroll to position [796, 0]
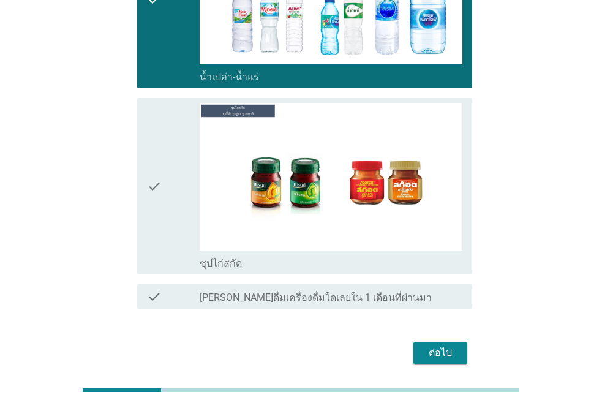
click at [164, 192] on div "check" at bounding box center [173, 186] width 53 height 167
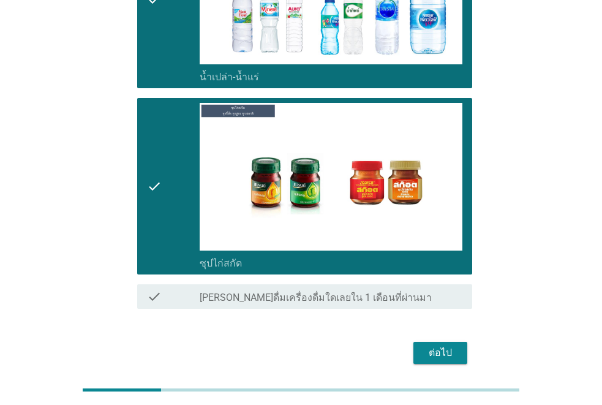
click at [452, 345] on div "ต่อไป" at bounding box center [440, 352] width 34 height 15
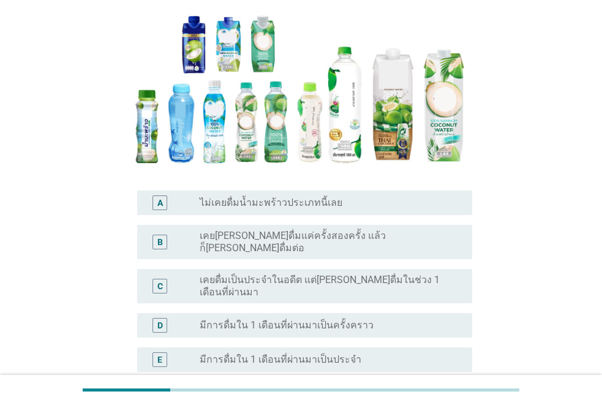
scroll to position [184, 0]
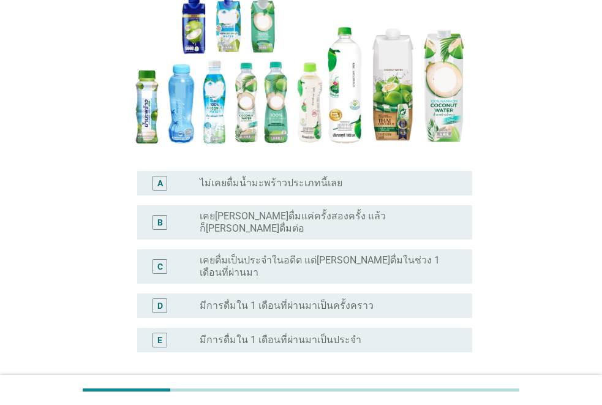
click at [331, 222] on label "เคย[PERSON_NAME]ดื่มแค่ครั้งสองครั้ง แล้วก็[PERSON_NAME]ดื่มต่อ" at bounding box center [326, 222] width 253 height 25
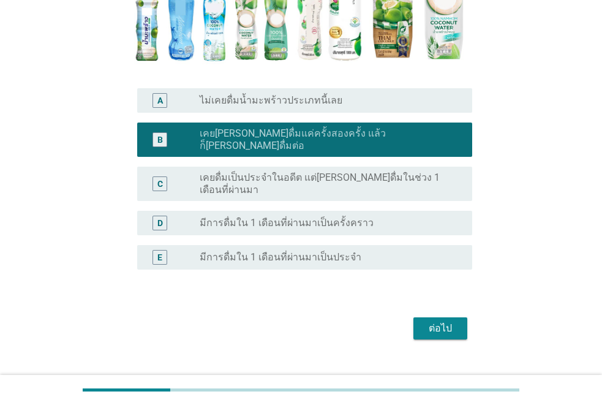
scroll to position [270, 0]
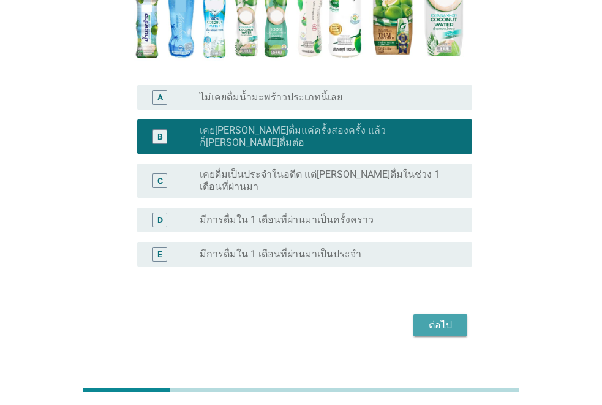
click at [443, 318] on div "ต่อไป" at bounding box center [440, 325] width 34 height 15
